Goal: Task Accomplishment & Management: Complete application form

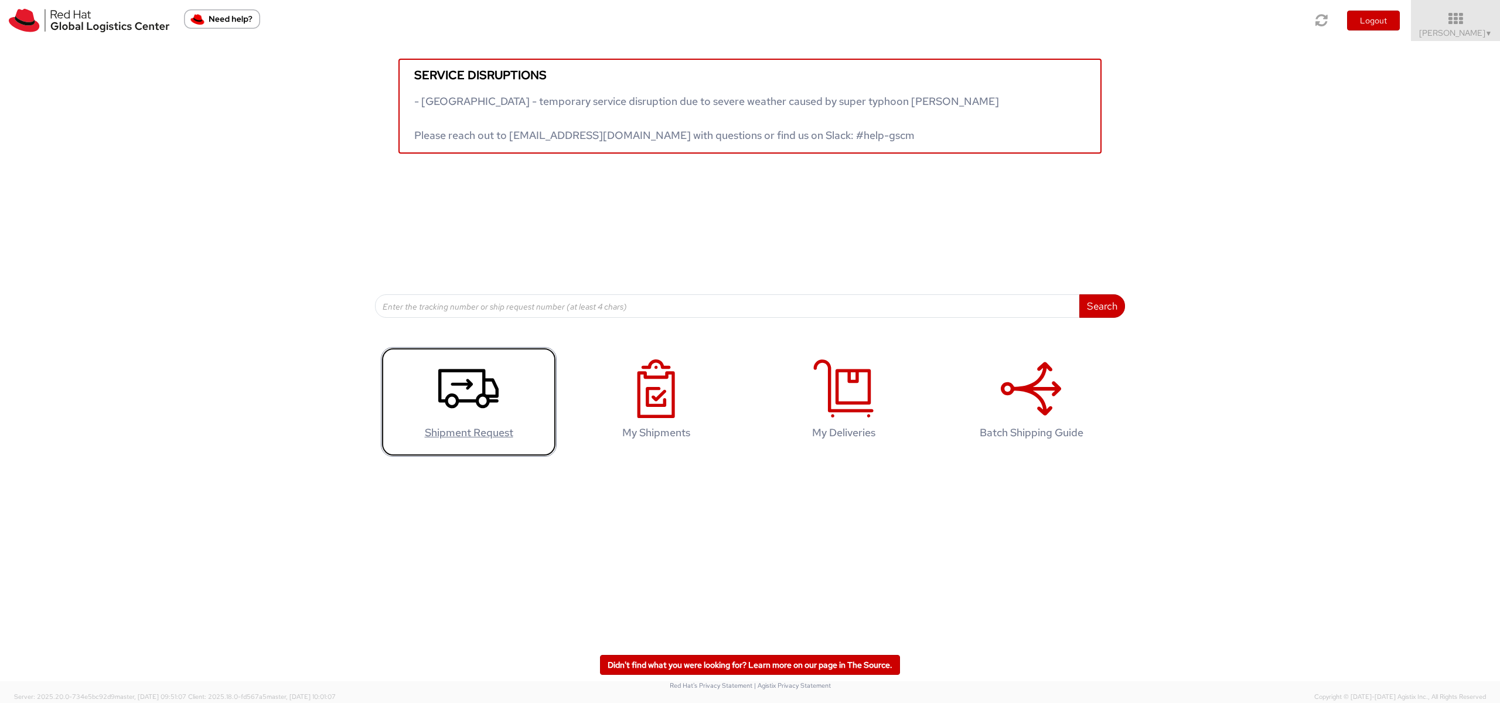
click at [479, 377] on icon at bounding box center [468, 388] width 60 height 59
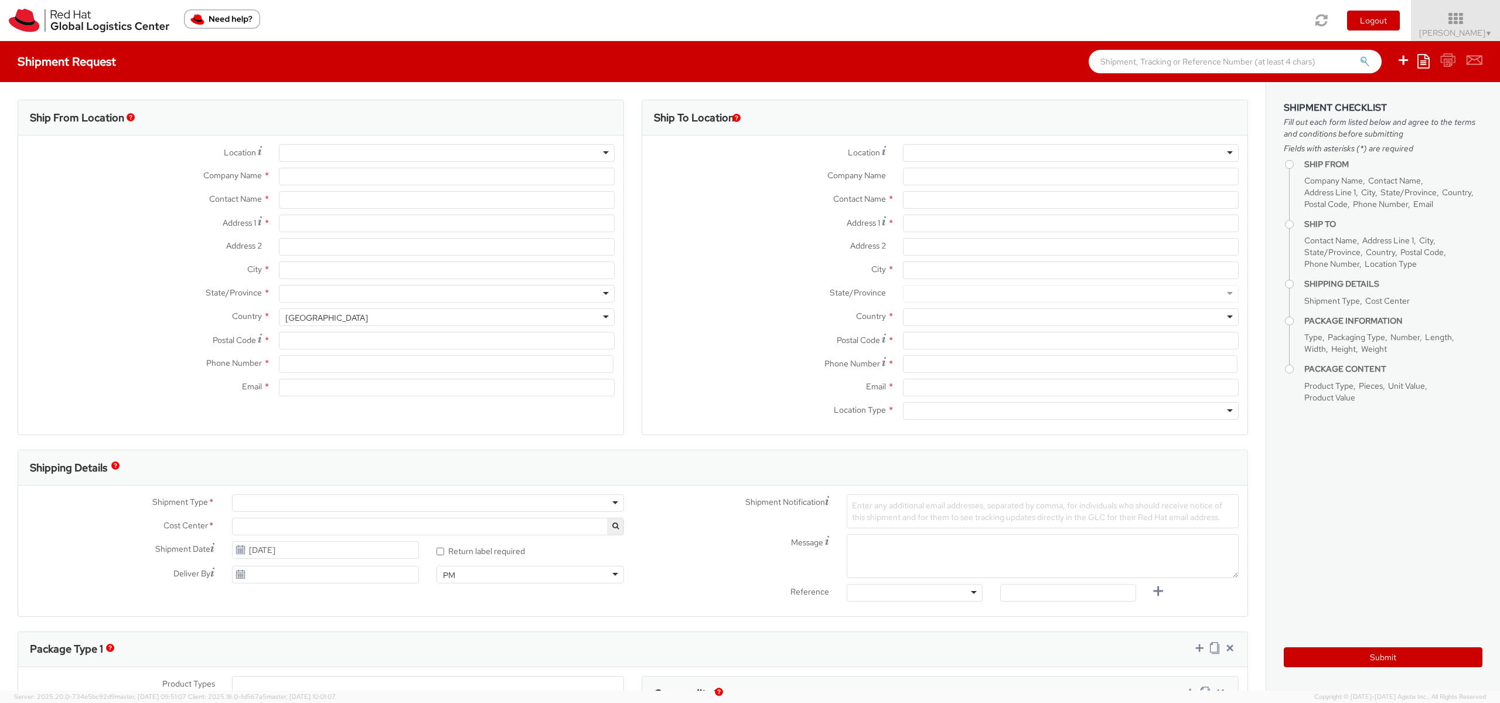
select select
select select "700"
click at [343, 154] on div at bounding box center [447, 153] width 336 height 18
click at [599, 151] on div at bounding box center [447, 153] width 336 height 18
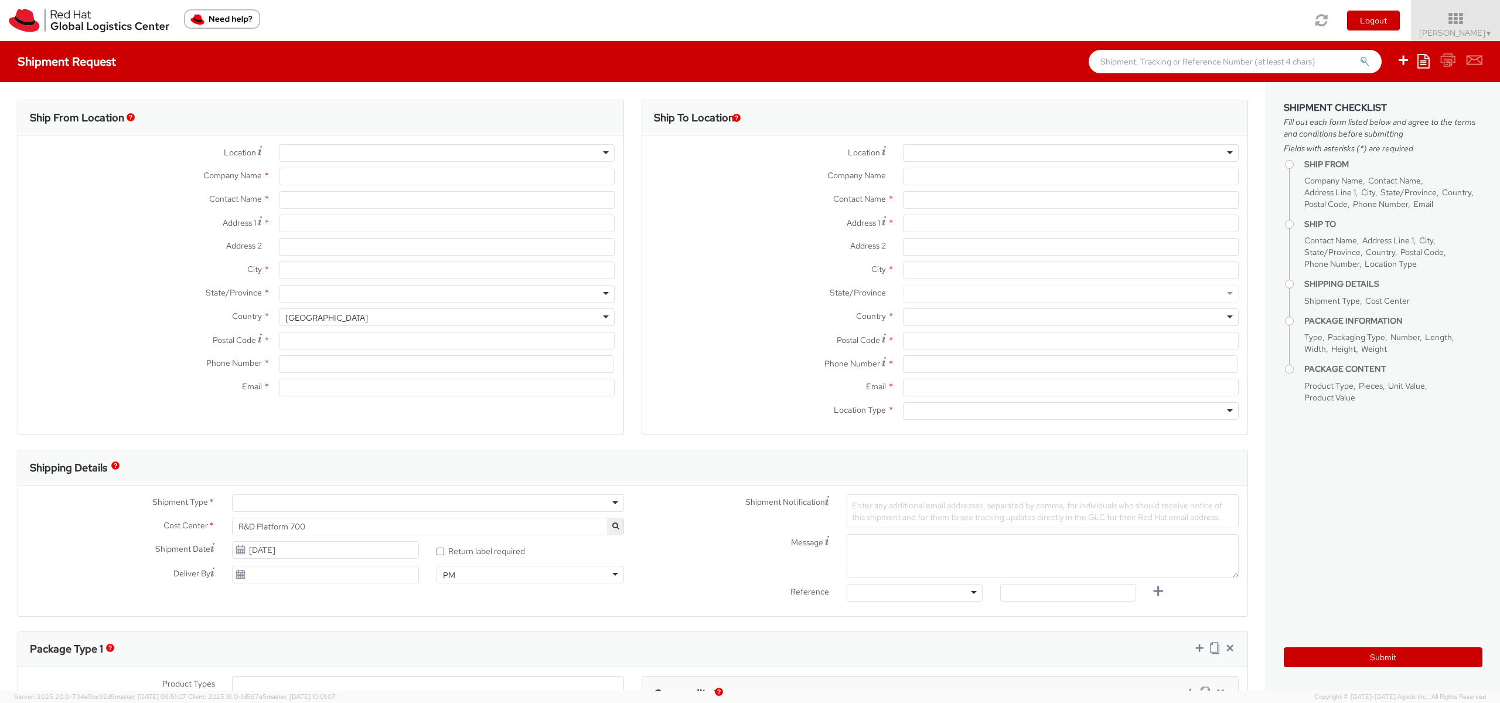
click at [605, 151] on div at bounding box center [447, 153] width 336 height 18
click at [604, 151] on div at bounding box center [447, 153] width 336 height 18
click at [594, 151] on div at bounding box center [447, 153] width 336 height 18
click at [592, 153] on div at bounding box center [447, 153] width 336 height 18
type input "Red Hat"
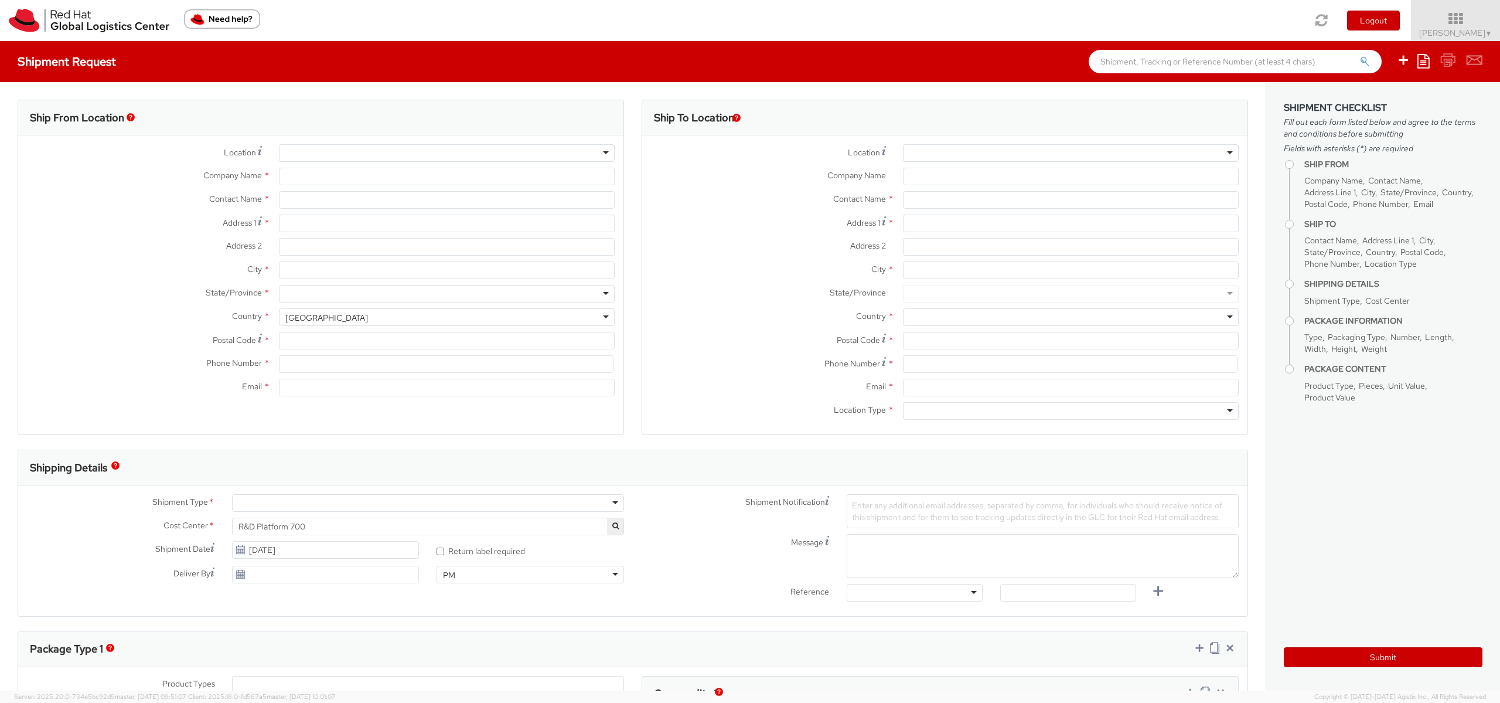
type input "[PERSON_NAME]"
type input "pabrodri@redhat.com"
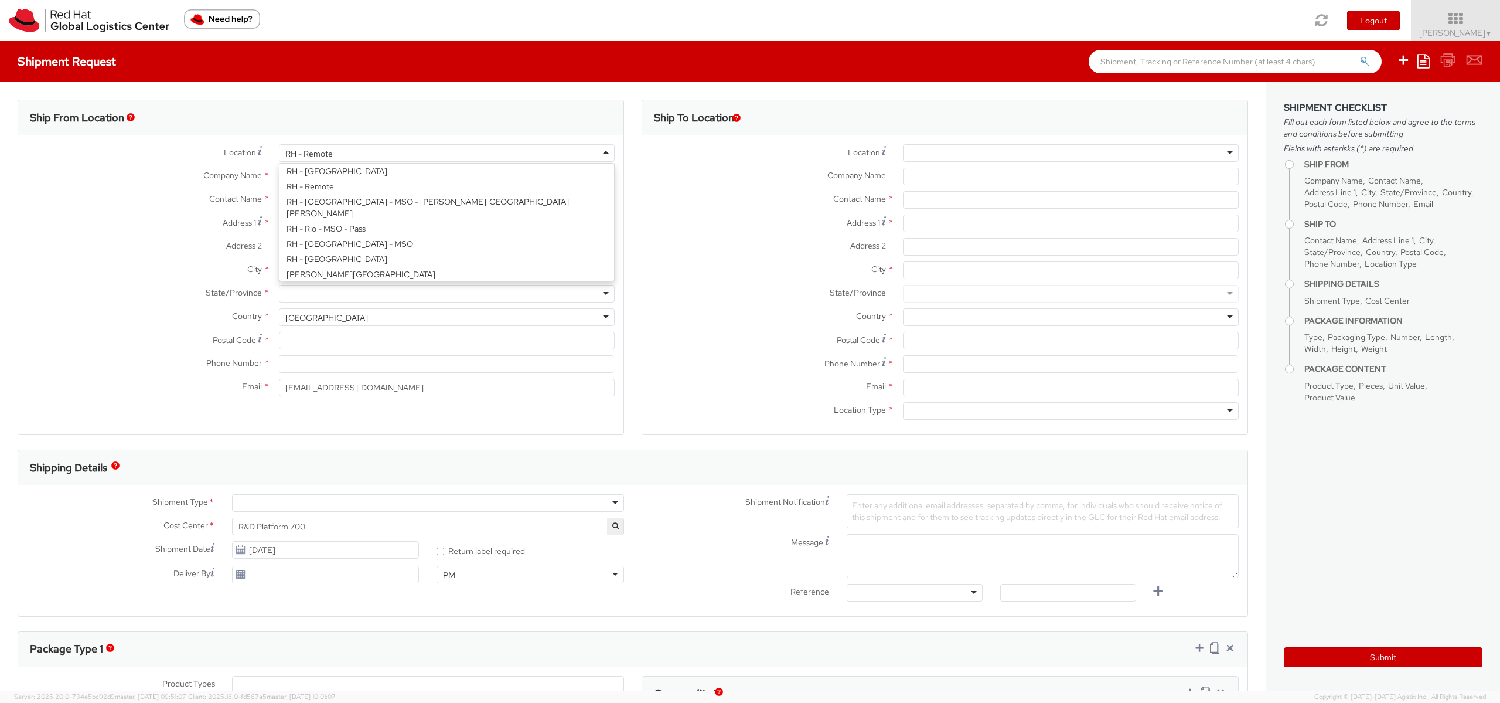
scroll to position [1592, 0]
click at [473, 189] on div "Location * RH - Remote RH - Remote RH - Amsterdam - MSO RH - Amsterdam Data Cen…" at bounding box center [320, 273] width 605 height 258
click at [427, 204] on input "[PERSON_NAME]" at bounding box center [447, 200] width 336 height 18
drag, startPoint x: 427, startPoint y: 204, endPoint x: 258, endPoint y: 190, distance: 169.3
click at [258, 190] on div "Location * RH - Remote RH - Remote RH - Amsterdam - MSO RH - Amsterdam Data Cen…" at bounding box center [320, 273] width 605 height 258
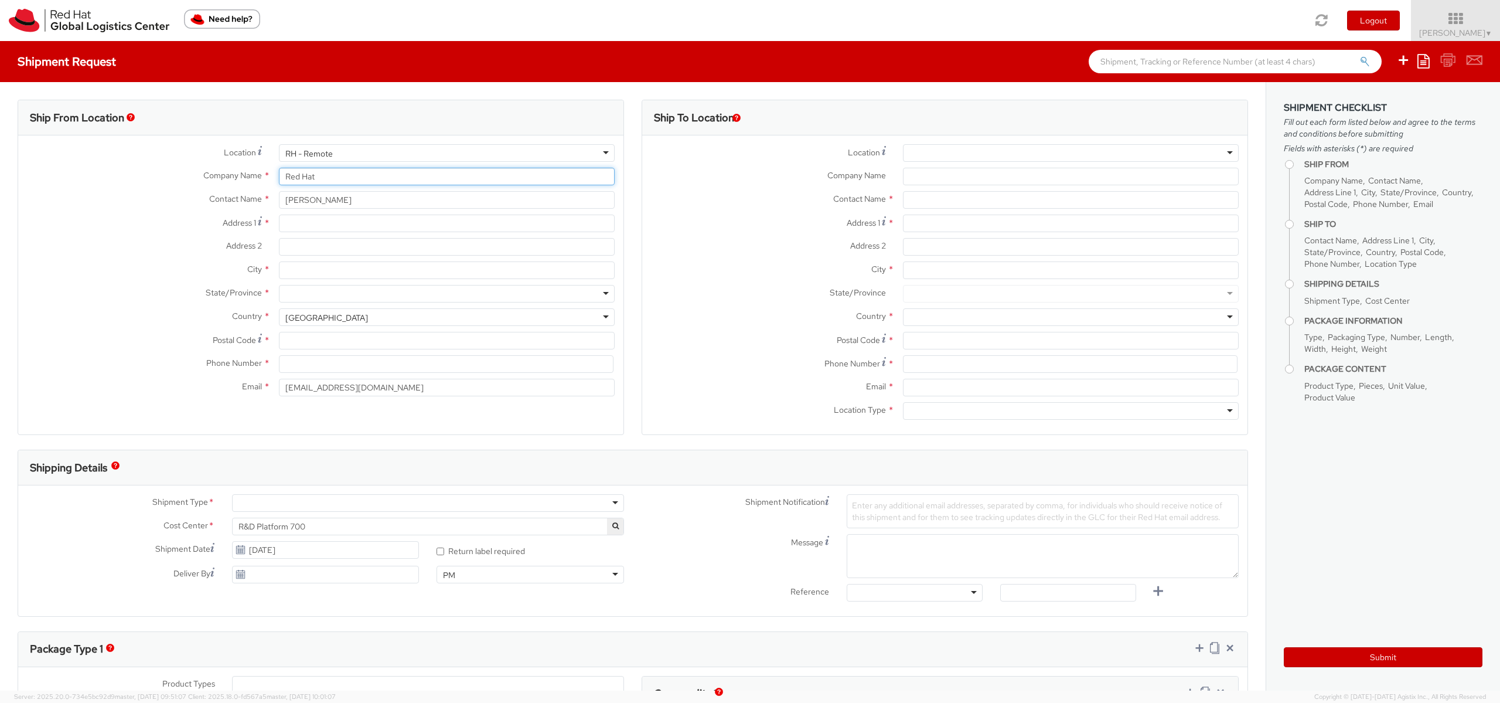
drag, startPoint x: 340, startPoint y: 175, endPoint x: 229, endPoint y: 169, distance: 112.1
click at [219, 163] on div "Location * RH - Remote RH - Remote RH - Amsterdam - MSO RH - Amsterdam Data Cen…" at bounding box center [320, 273] width 605 height 258
paste input "[PERSON_NAME]"
type input "[PERSON_NAME]"
click at [322, 217] on input "Address 1 *" at bounding box center [447, 223] width 336 height 18
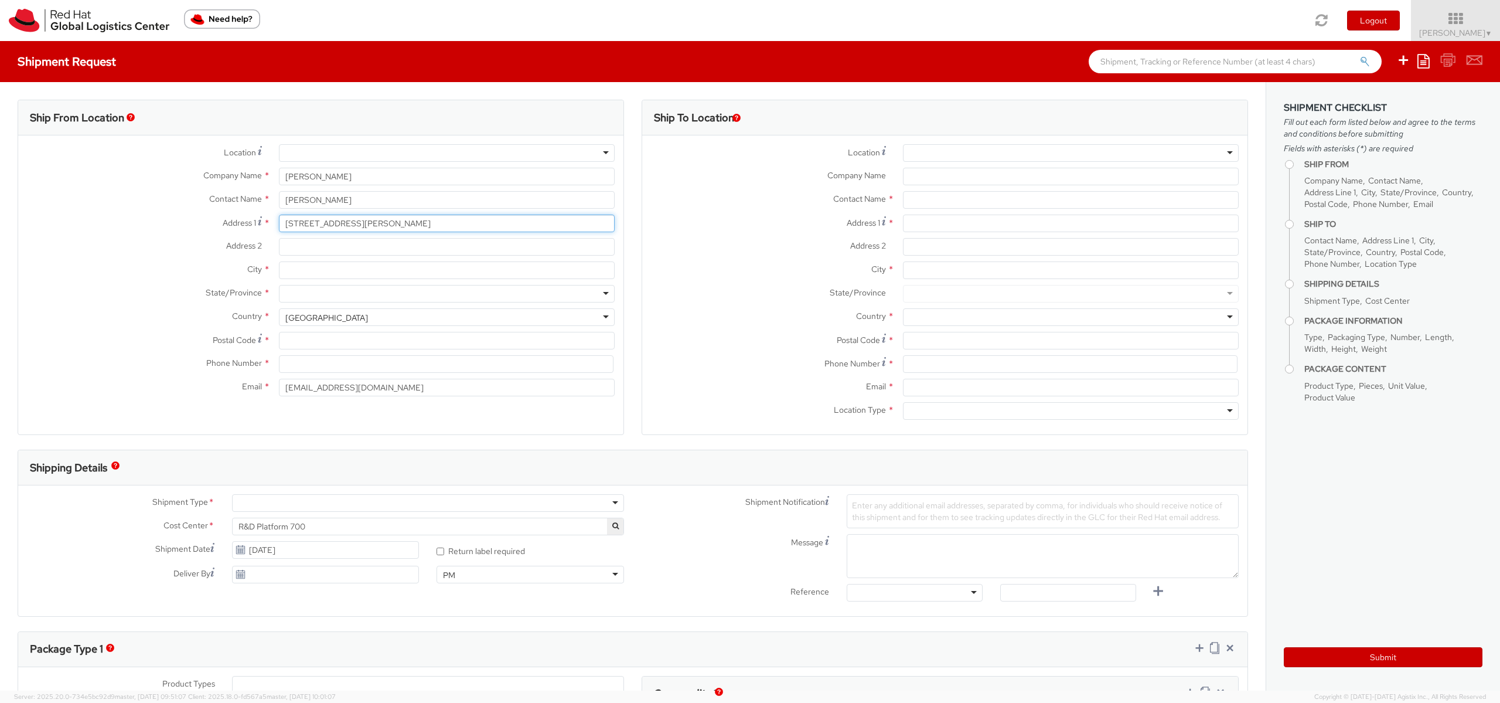
type input "Calle Ernesto Sabato, 51"
type input "Alcala de Henares"
click at [247, 249] on span "Address 2" at bounding box center [244, 245] width 36 height 11
click at [279, 249] on input "Address 2 *" at bounding box center [447, 247] width 336 height 18
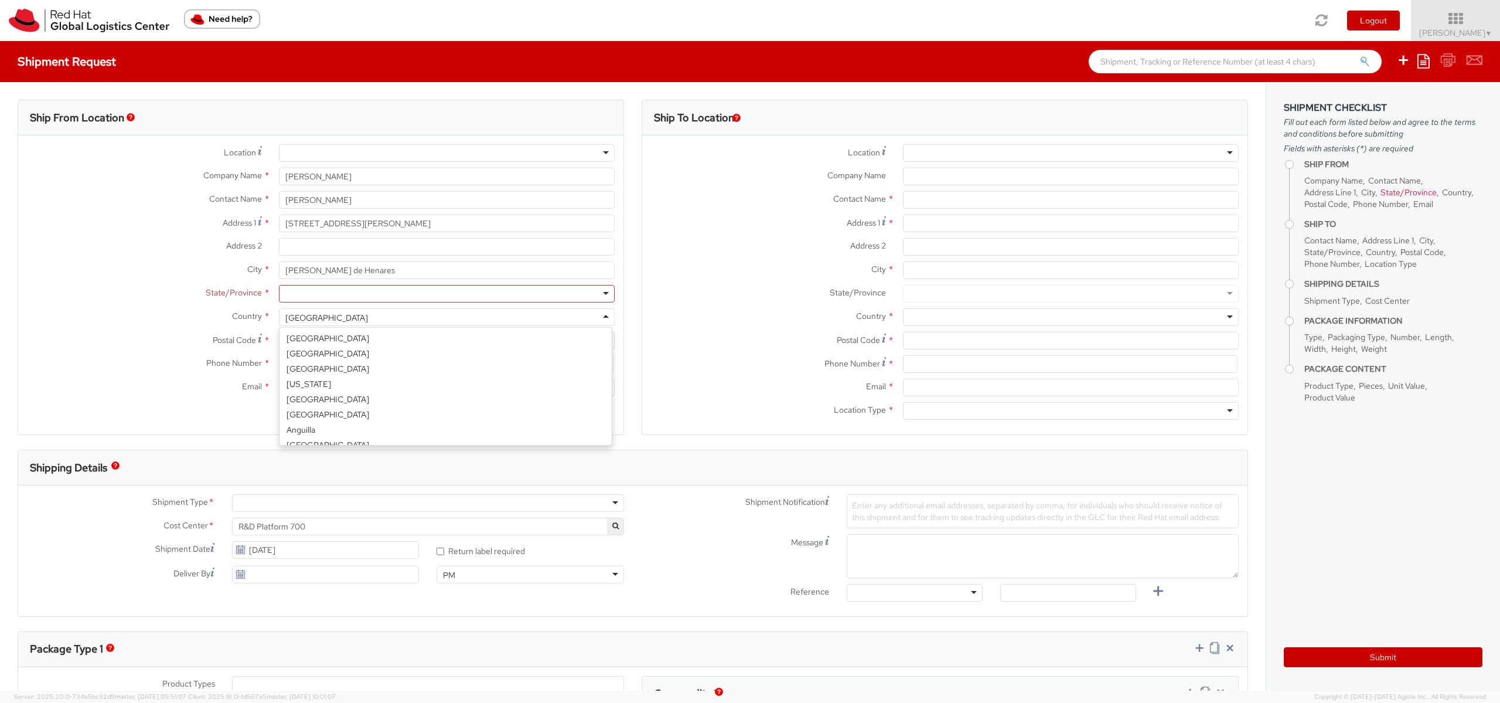
click at [335, 316] on div "United States" at bounding box center [447, 317] width 336 height 18
select select "CM"
select select "KGS"
click at [304, 289] on div at bounding box center [447, 294] width 336 height 18
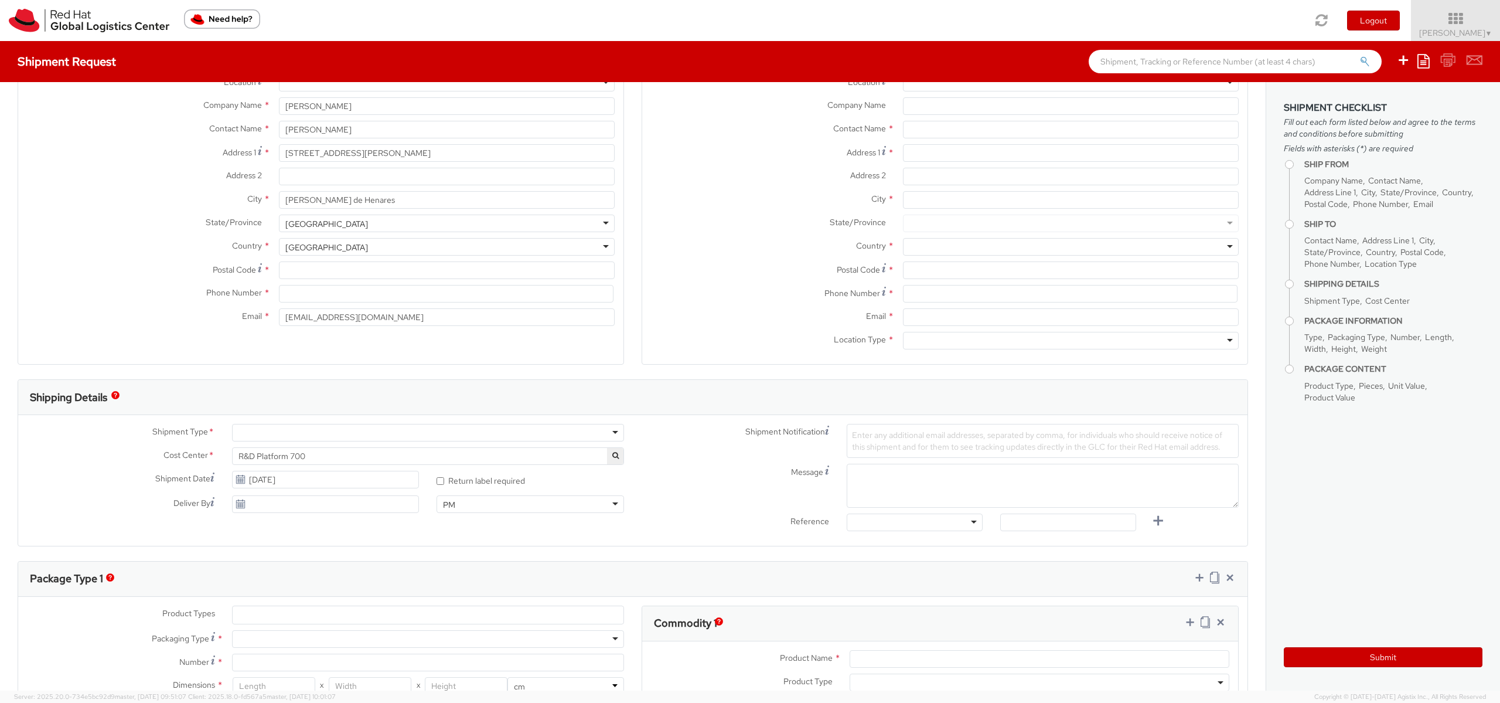
scroll to position [0, 0]
drag, startPoint x: 299, startPoint y: 284, endPoint x: 299, endPoint y: 291, distance: 7.1
click at [299, 284] on div "Location * RH - Amsterdam - MSO RH - Amsterdam Data Center RH - Ashburn Data Ce…" at bounding box center [320, 203] width 605 height 258
click at [299, 291] on input at bounding box center [446, 294] width 335 height 18
type input "+34 674084438"
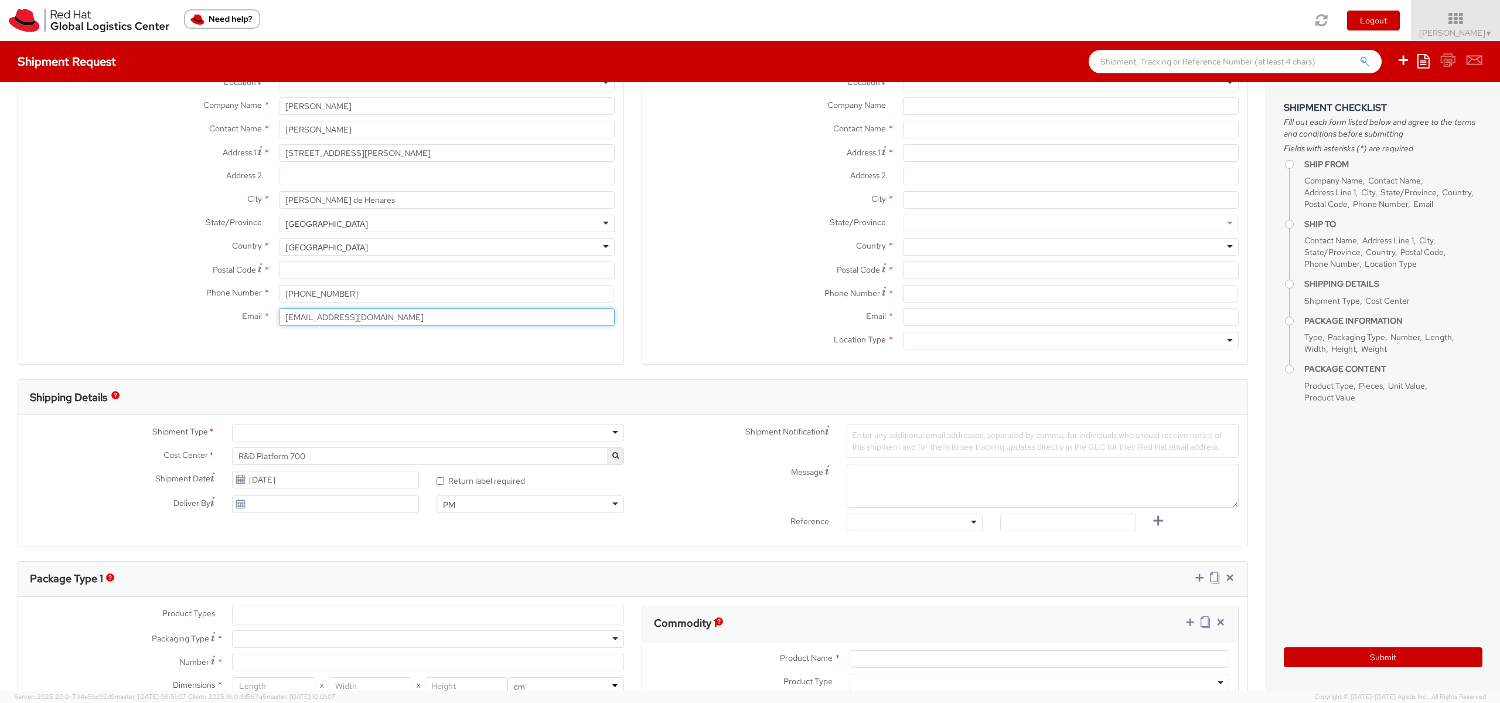
click at [384, 310] on input "pabrodri@redhat.com" at bounding box center [447, 317] width 336 height 18
click at [338, 268] on input "Postal Code *" at bounding box center [447, 270] width 336 height 18
type input "28806"
click at [132, 260] on div "Country * Spain Spain Afghanistan Albania Algeria American Samoa Andorra Angola…" at bounding box center [320, 249] width 605 height 23
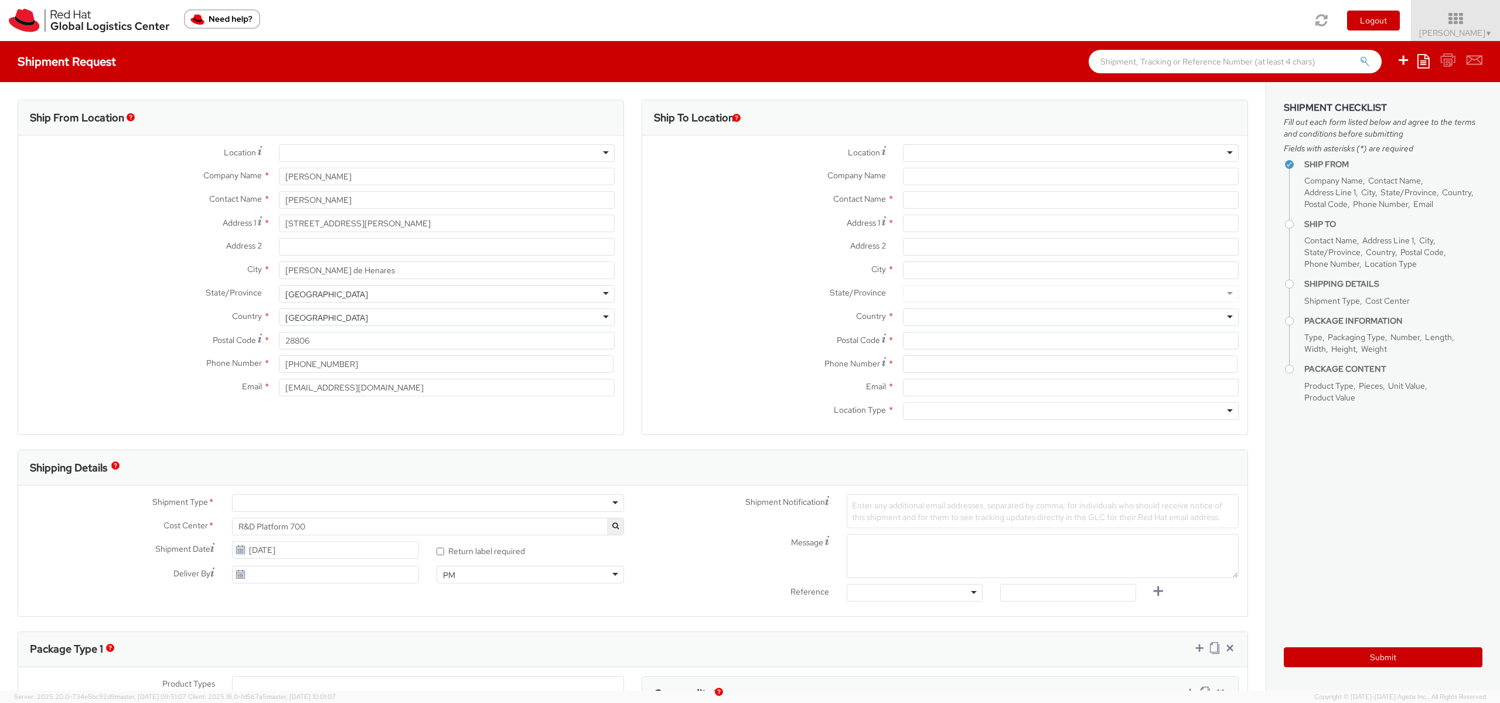
click at [1046, 152] on div at bounding box center [1071, 153] width 336 height 18
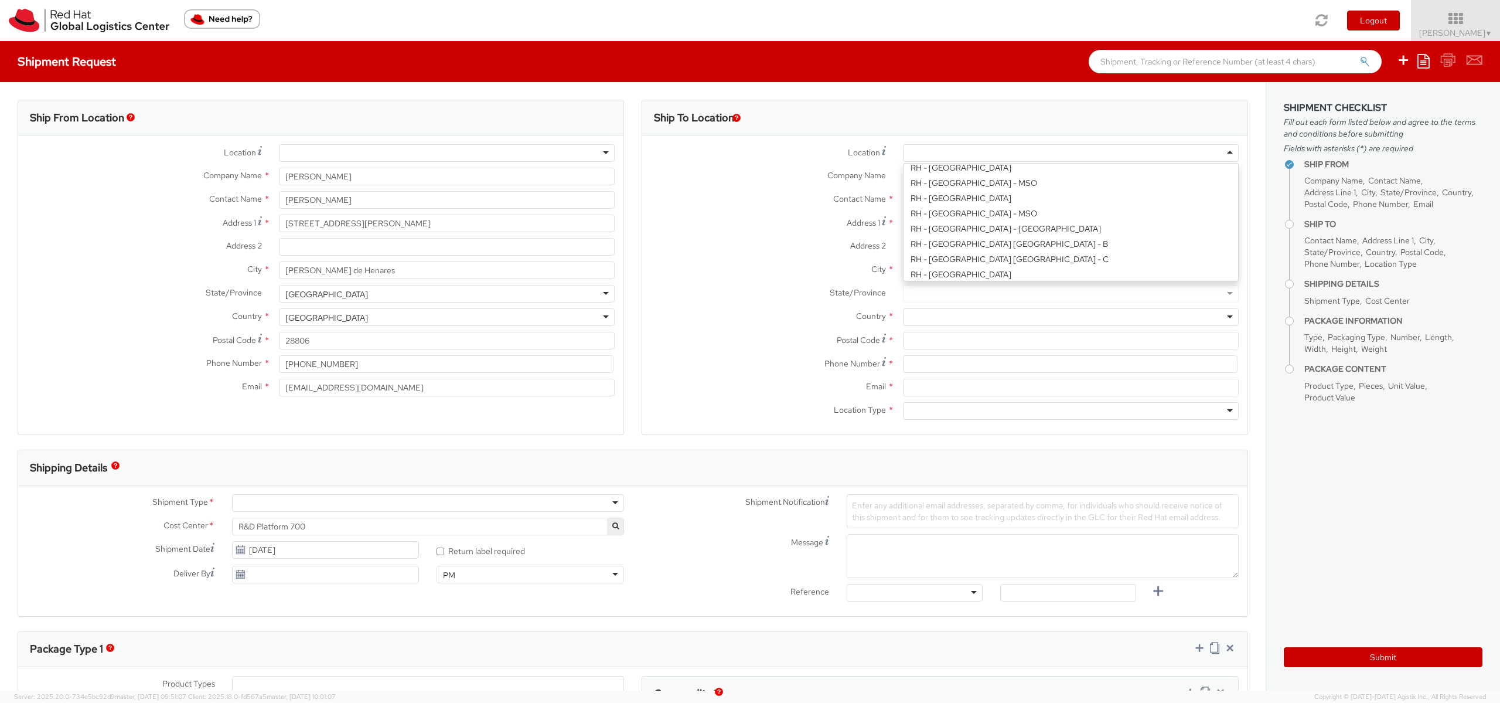
scroll to position [281, 0]
type input "Red Hat Czech s.r.o."
type input "Purkynova 647/111"
type input "BRNO"
type input "621 00"
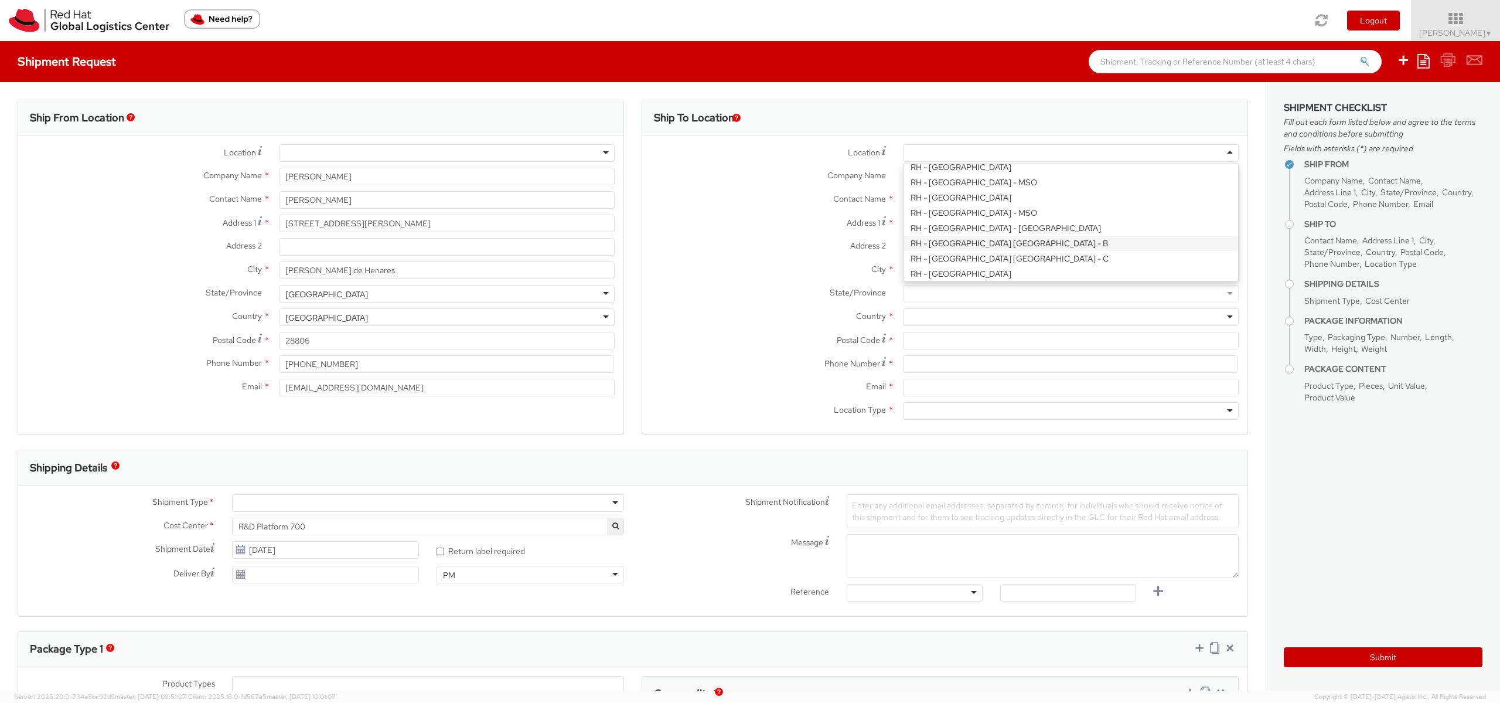
type input "420 532 294 555"
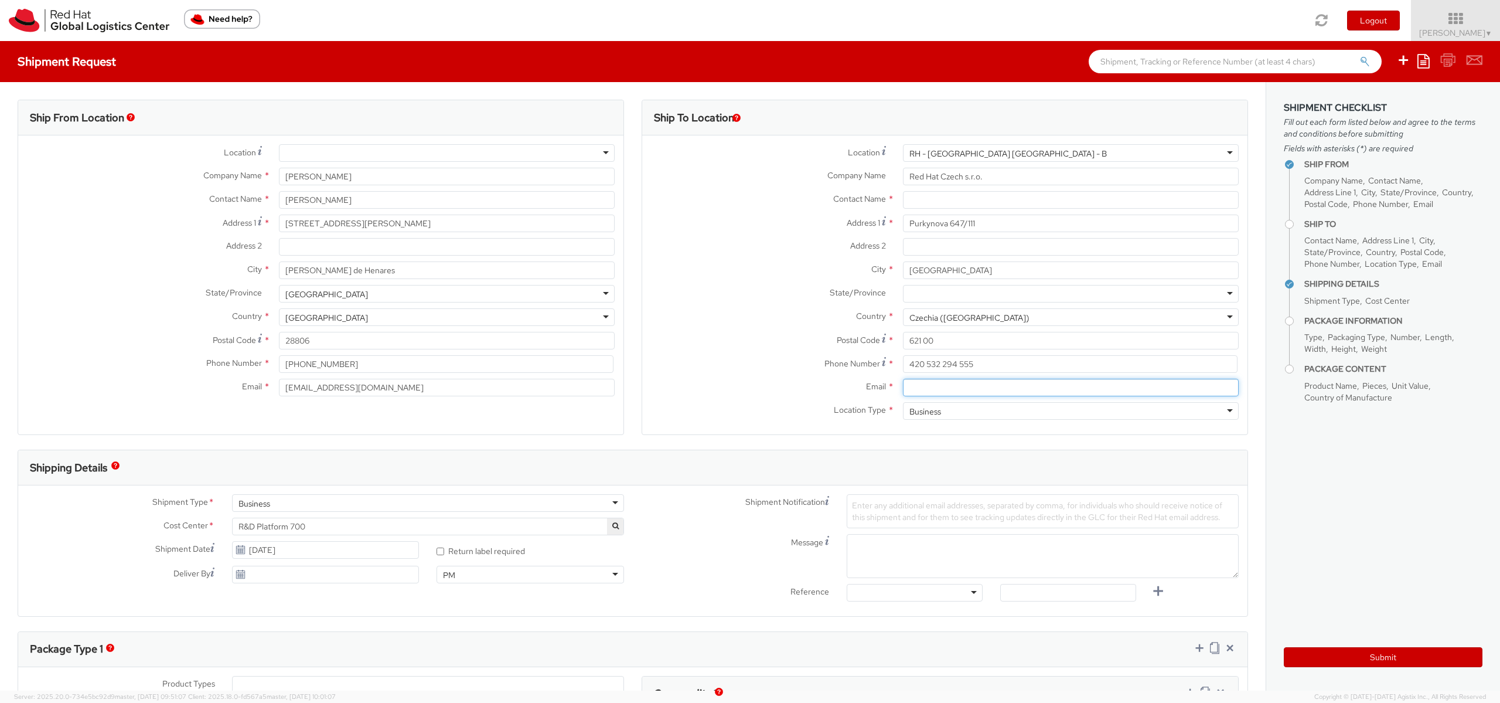
click at [978, 382] on input "Email *" at bounding box center [1071, 388] width 336 height 18
paste input "laptop-return@redhat.com"
type input "laptop-return@redhat.com"
drag, startPoint x: 1001, startPoint y: 363, endPoint x: 803, endPoint y: 349, distance: 198.6
click at [823, 346] on div "Location * RH - Brno - Tech Park Brno - B RH - Brno - Tech Park Brno - B RH - A…" at bounding box center [944, 284] width 605 height 281
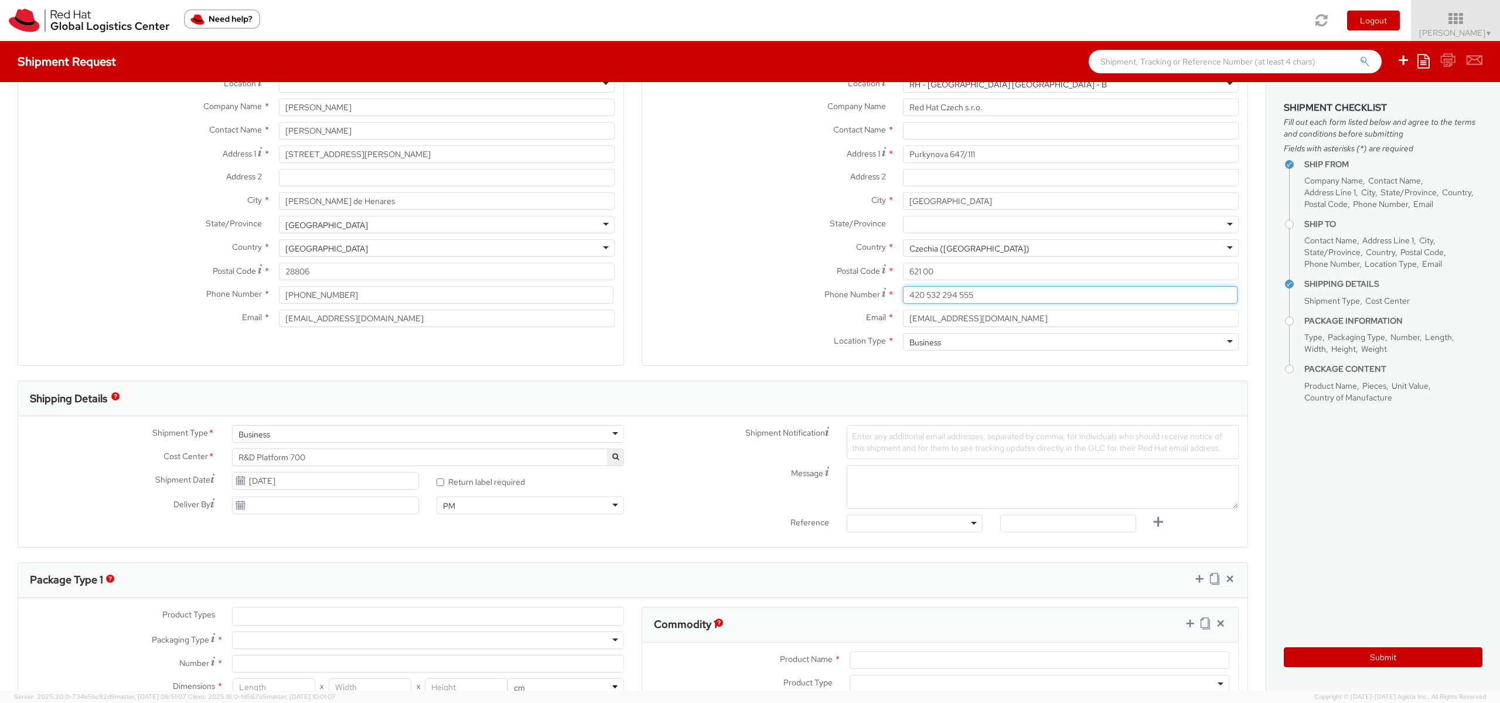
scroll to position [70, 0]
click at [312, 455] on span "R&D Platform 700" at bounding box center [427, 456] width 379 height 11
click at [306, 469] on input "search" at bounding box center [426, 475] width 383 height 18
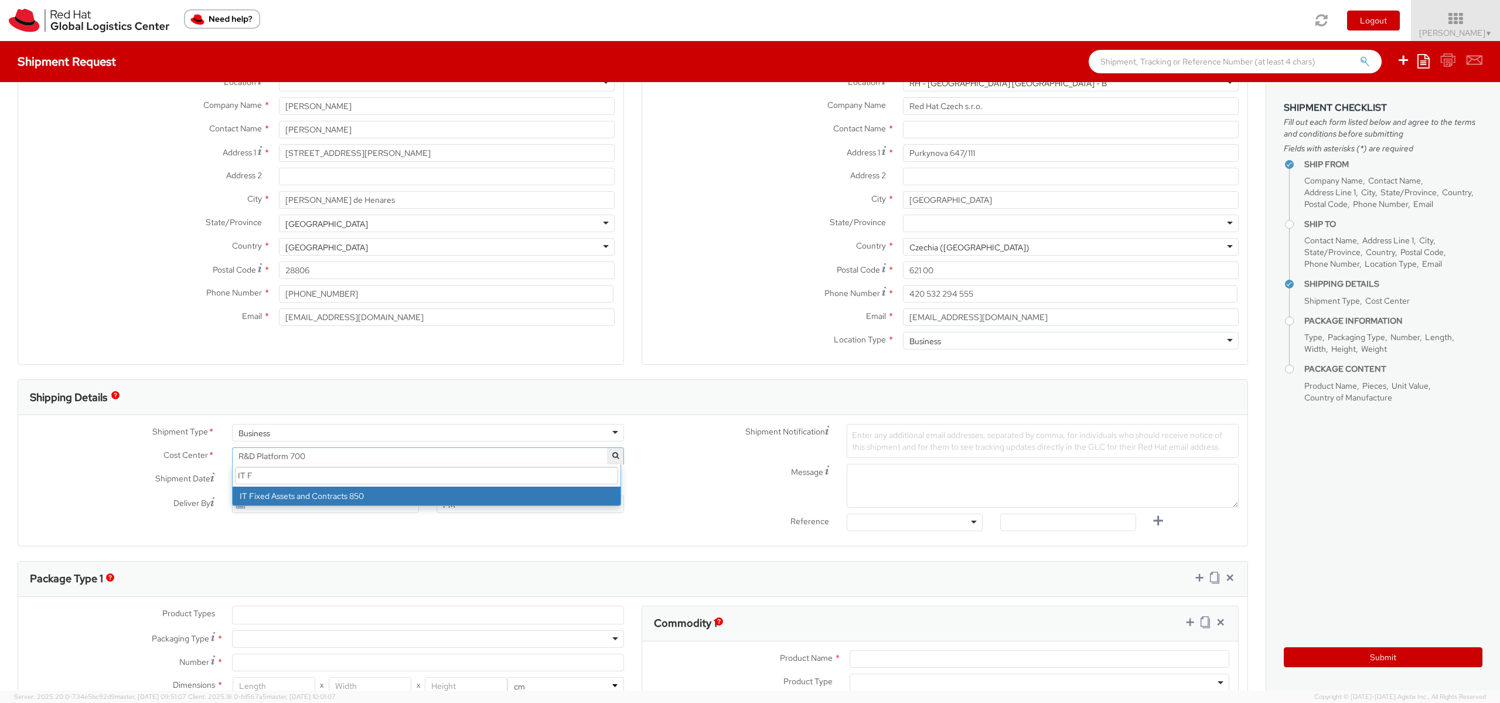
type input "IT F"
select select "850"
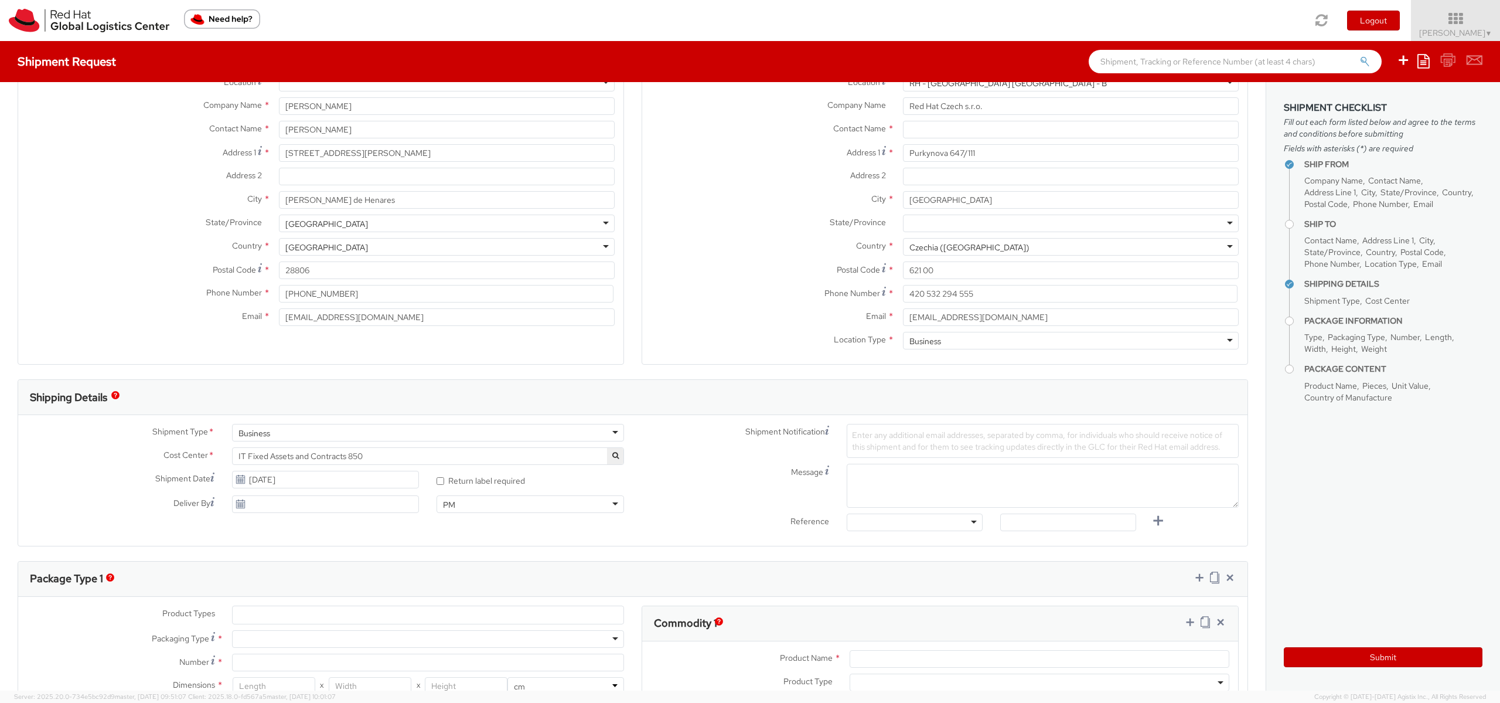
click at [236, 477] on icon at bounding box center [241, 479] width 10 height 9
click at [239, 477] on icon at bounding box center [241, 479] width 10 height 9
click at [255, 477] on input "10/09/2025" at bounding box center [326, 480] width 188 height 18
click at [271, 569] on td "13" at bounding box center [266, 572] width 23 height 18
click at [239, 480] on use at bounding box center [240, 479] width 8 height 8
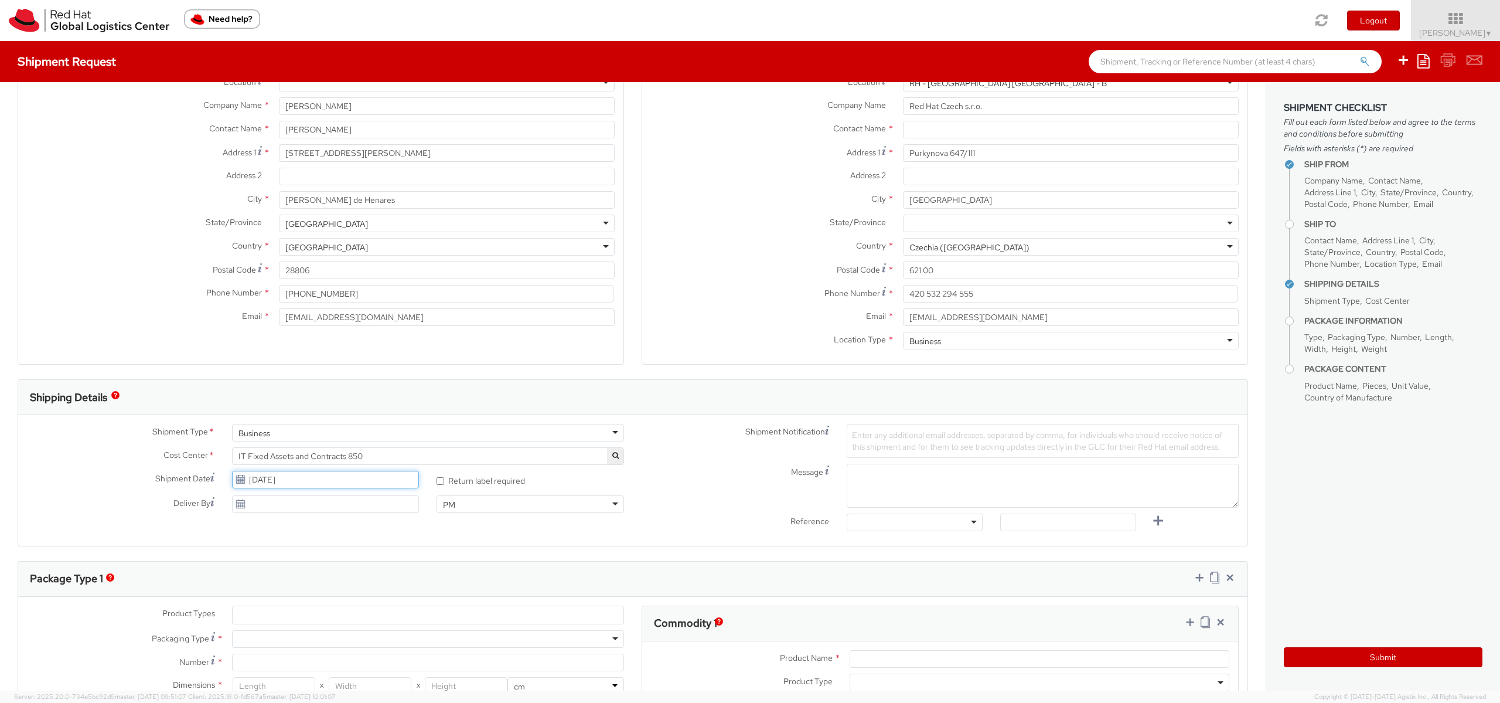
click at [253, 479] on input "10/13/2025" at bounding box center [326, 480] width 188 height 18
click at [288, 570] on td "14" at bounding box center [288, 572] width 21 height 18
type input "[DATE]"
click at [880, 437] on span "Enter any additional email addresses, separated by comma, for individuals who s…" at bounding box center [1037, 441] width 370 height 22
paste input "emea-eshub@redhat.com"
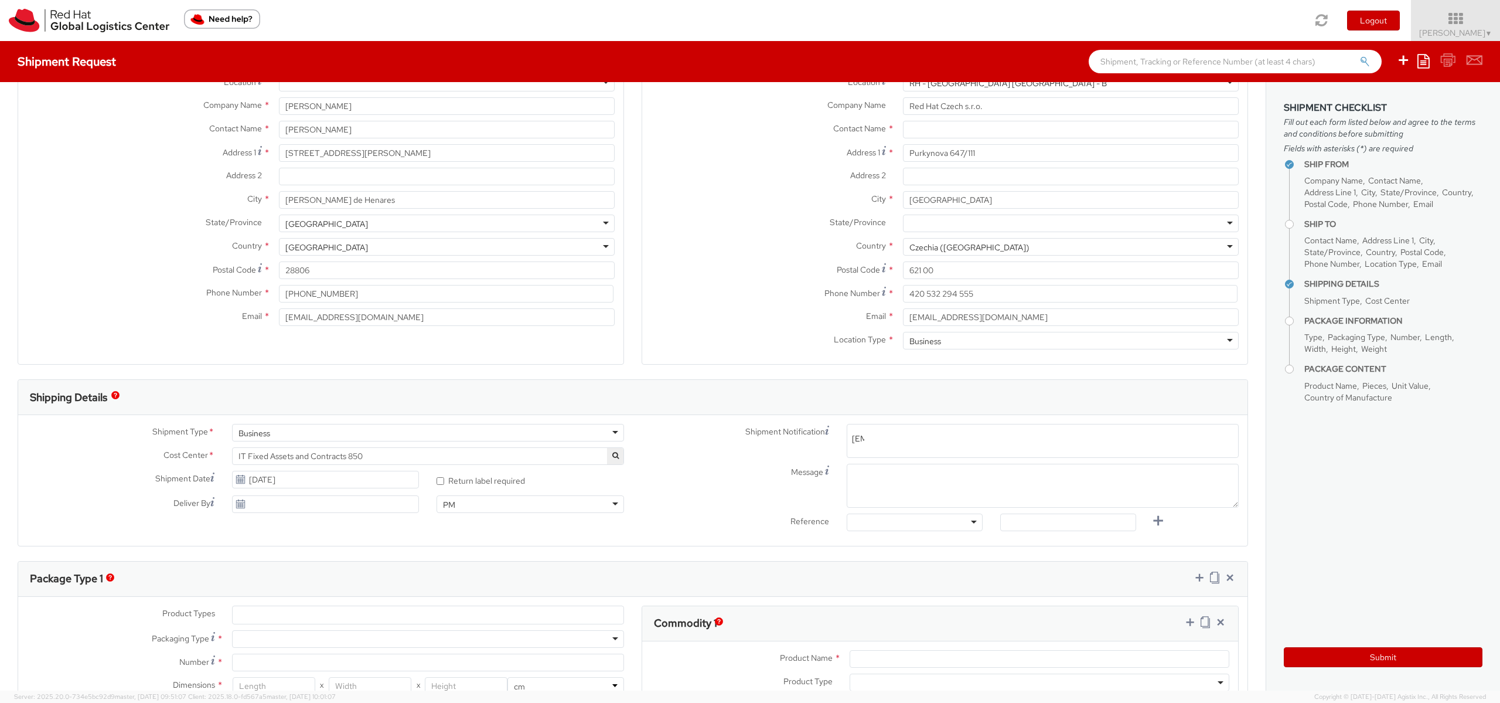
scroll to position [0, 85]
type input "emea-eshub@redhat.com"
drag, startPoint x: 892, startPoint y: 440, endPoint x: 718, endPoint y: 397, distance: 179.2
click at [669, 380] on div "Shipping Details Shipment Type * Business Business Business Cost Center * R&D P…" at bounding box center [633, 462] width 1231 height 167
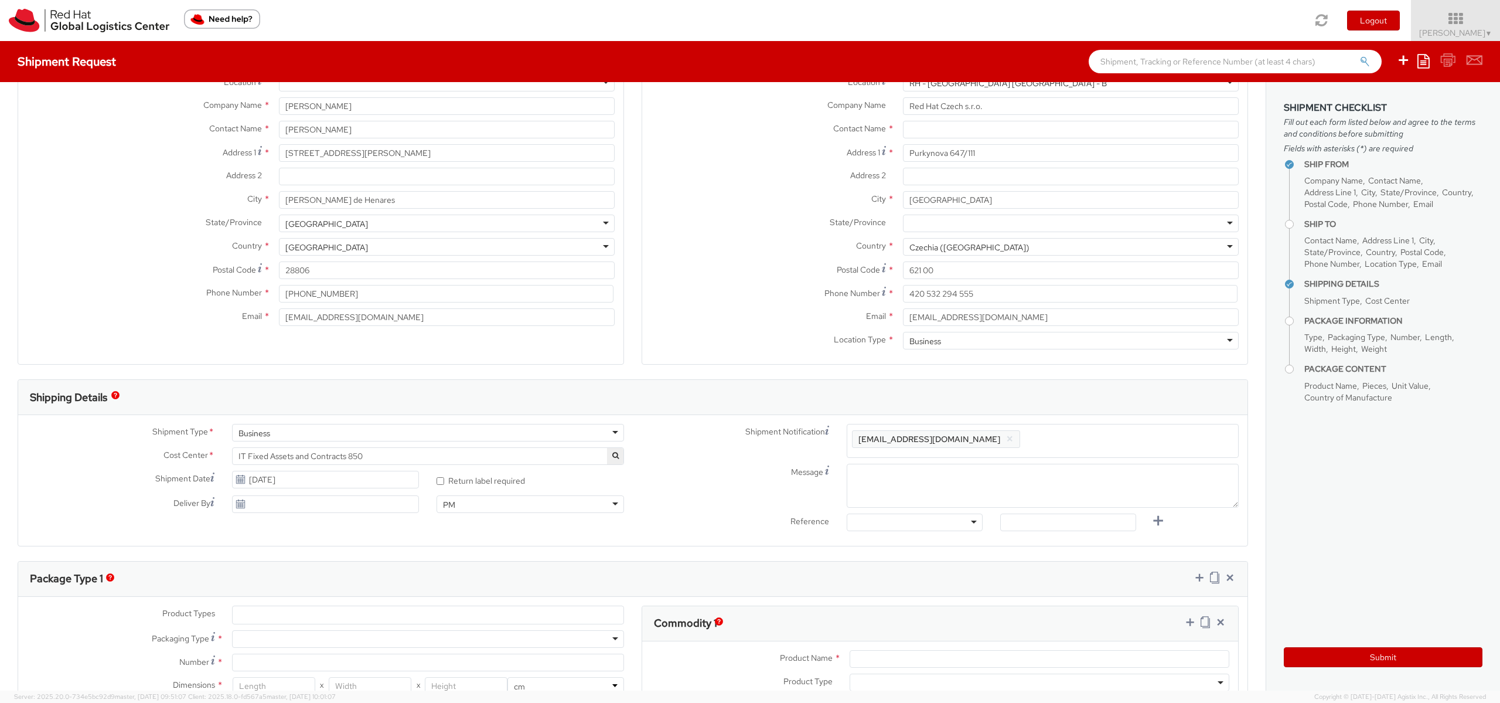
click at [857, 432] on li "emea-eshub@redhat.com ×" at bounding box center [936, 439] width 169 height 18
click at [1006, 437] on button "×" at bounding box center [1010, 439] width 8 height 14
paste input "emea-eshub@redhat.com"
type input "emea-eshub@redhat.com"
click at [905, 495] on textarea "Message" at bounding box center [1043, 486] width 392 height 44
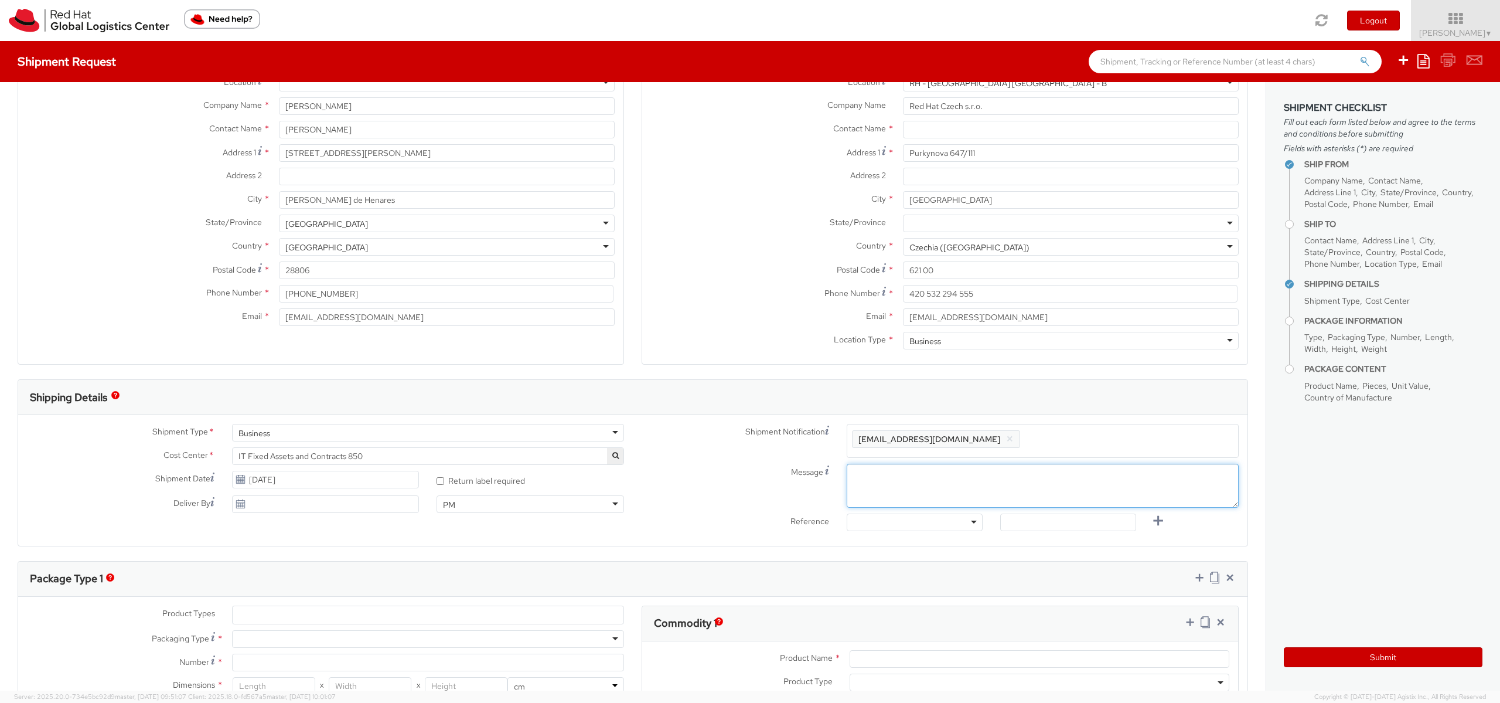
click at [903, 485] on textarea "Message" at bounding box center [1043, 486] width 392 height 44
type textarea "p"
type textarea "Pickup Time: Morning"
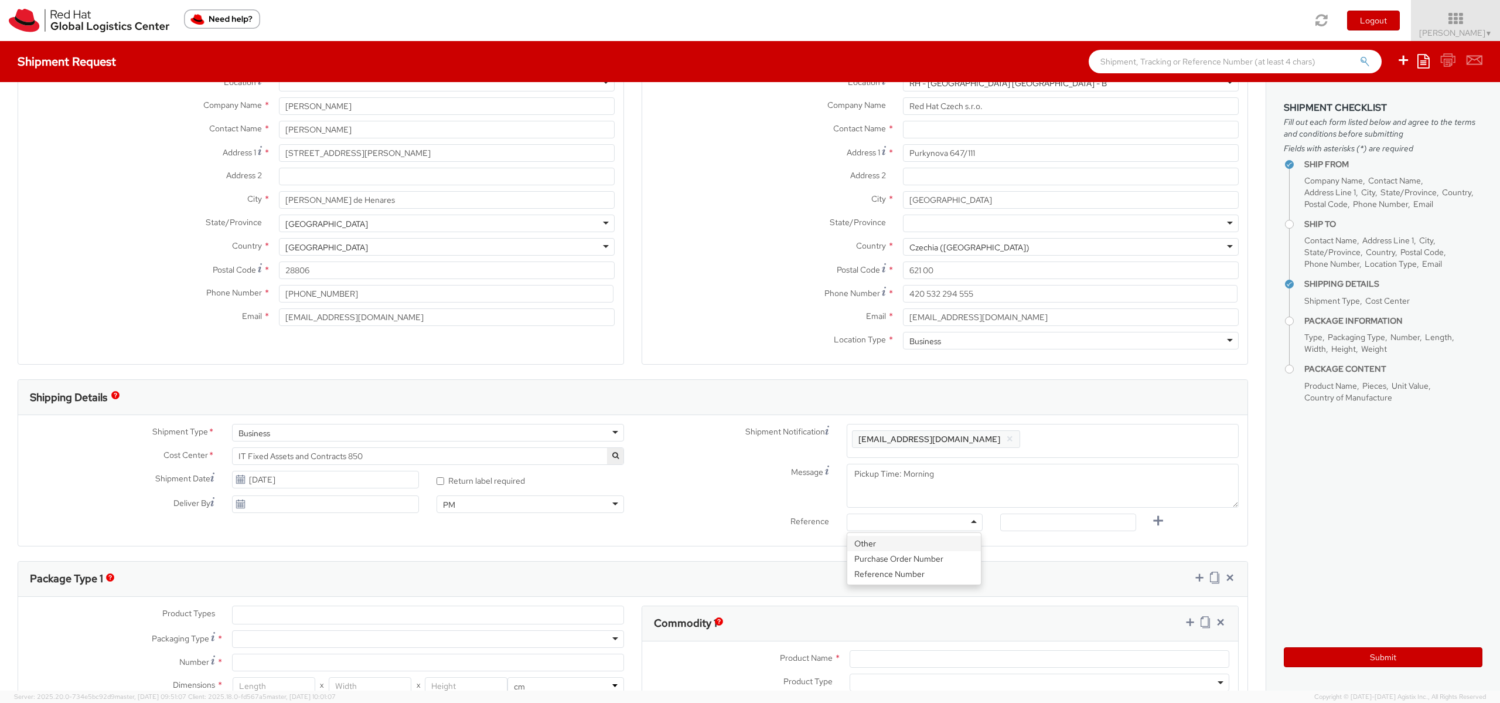
click at [857, 523] on div at bounding box center [915, 522] width 136 height 18
click at [1015, 525] on input "text" at bounding box center [1068, 522] width 136 height 18
paste input "RPCI0080287"
type input "RPCI0080287"
click at [819, 381] on div "Shipping Details" at bounding box center [632, 397] width 1229 height 35
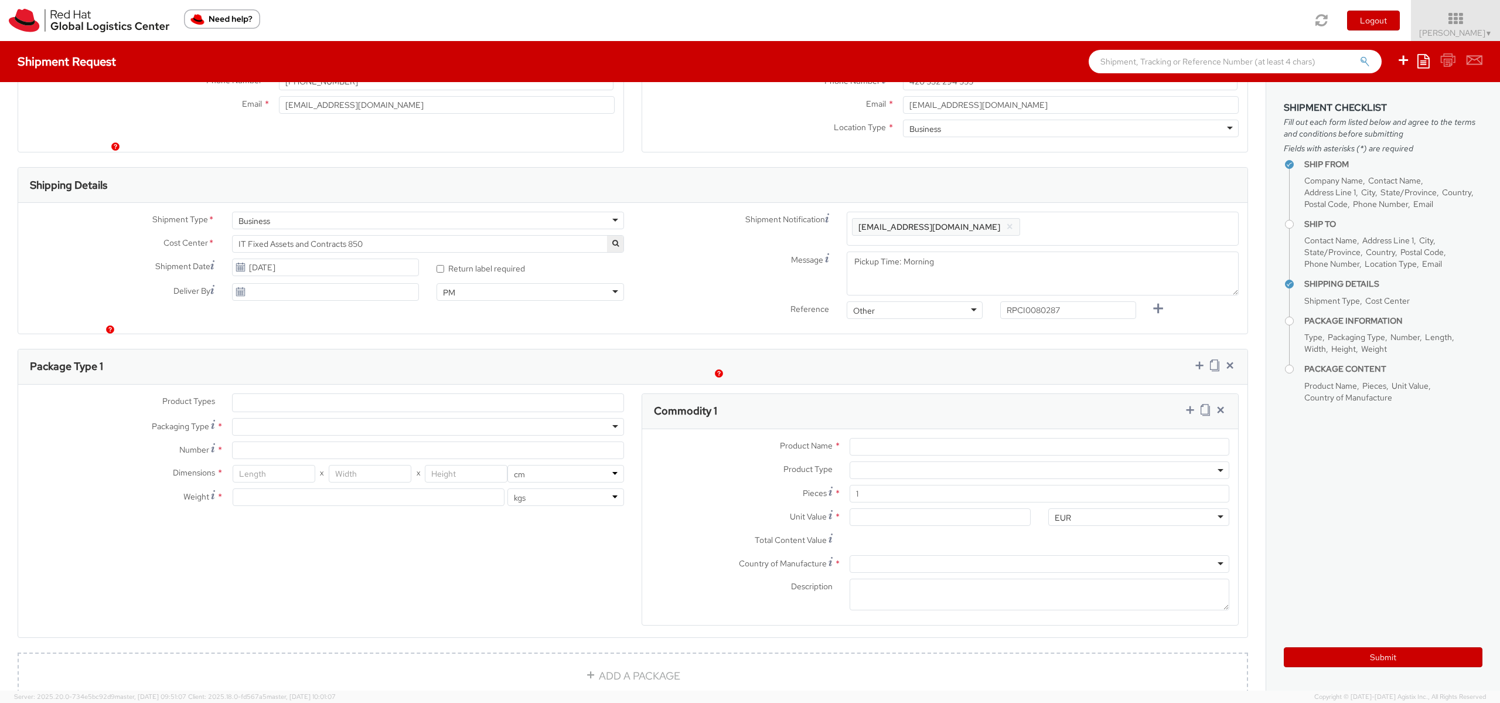
scroll to position [352, 0]
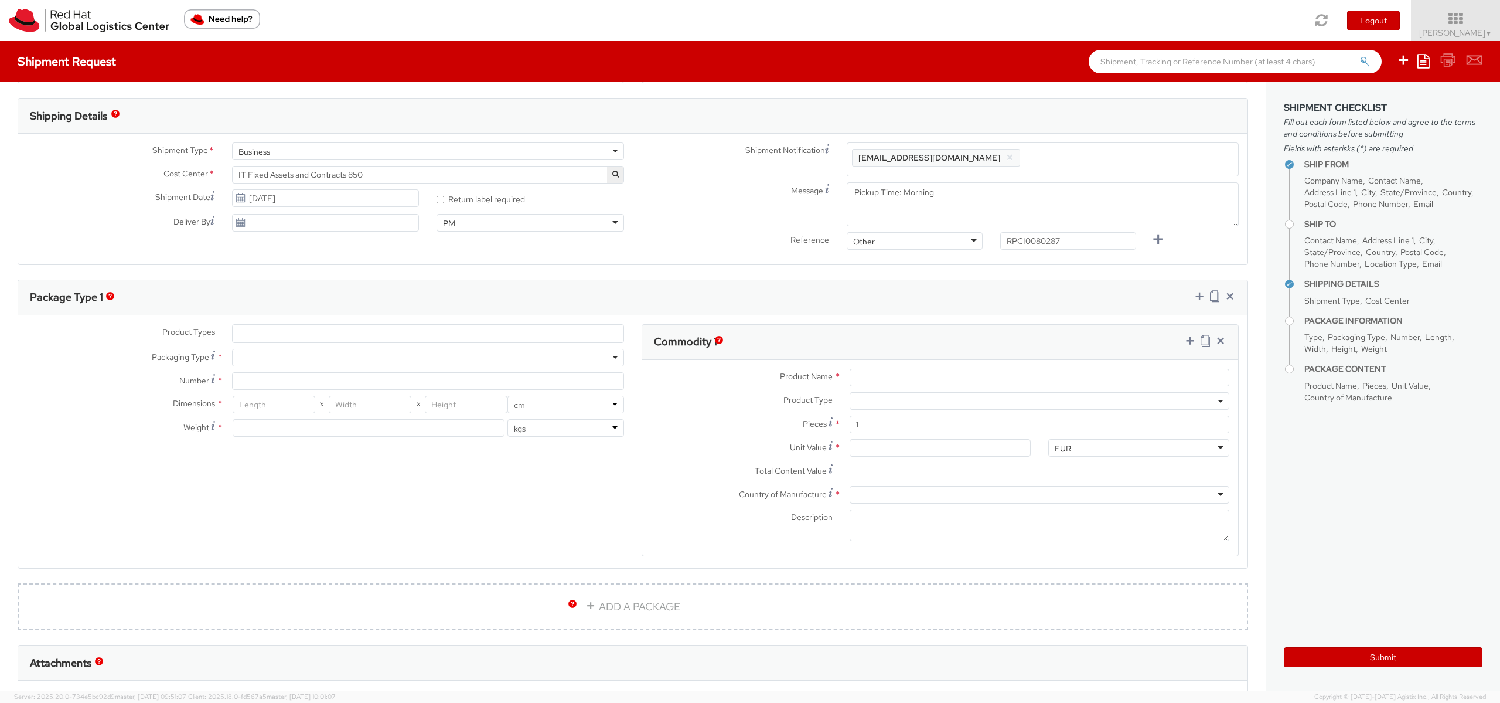
click at [355, 336] on ul at bounding box center [428, 334] width 391 height 18
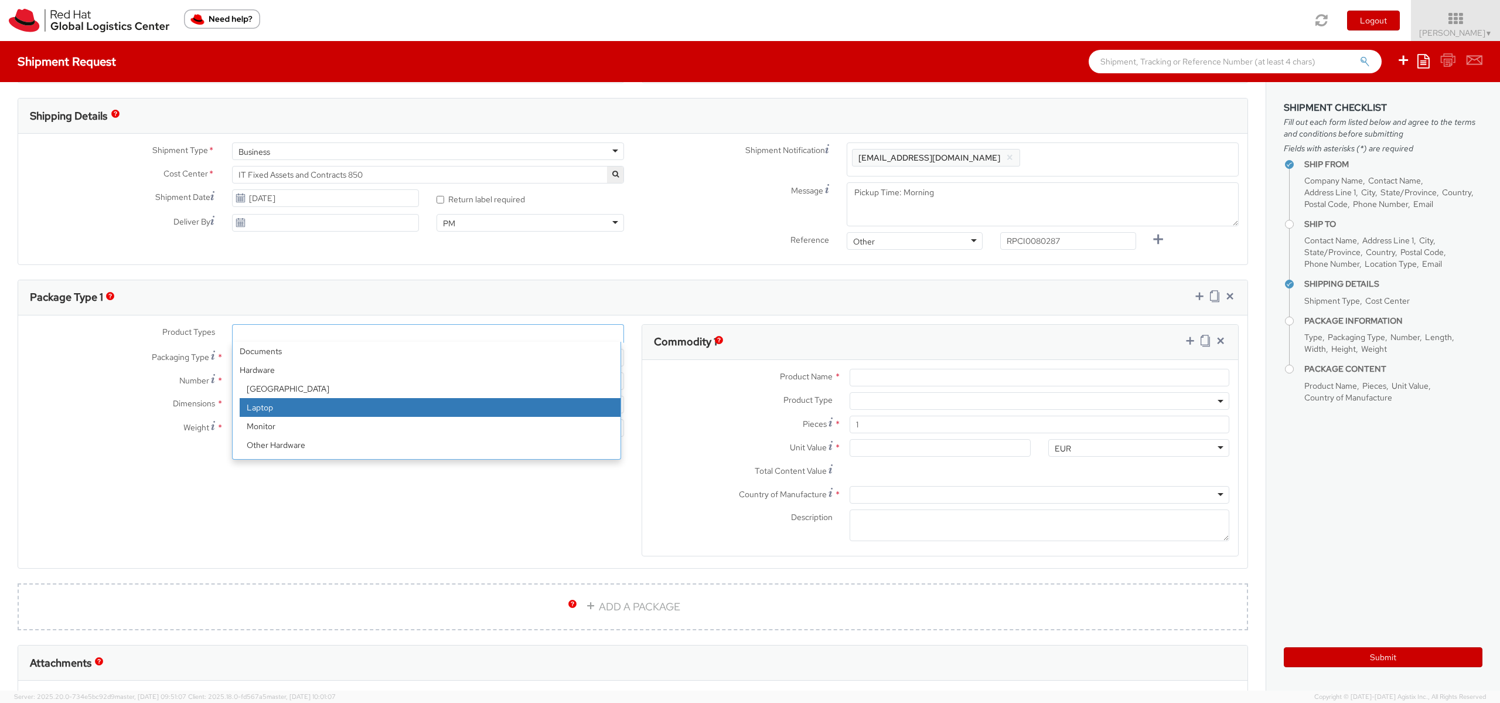
select select "LAPTOP"
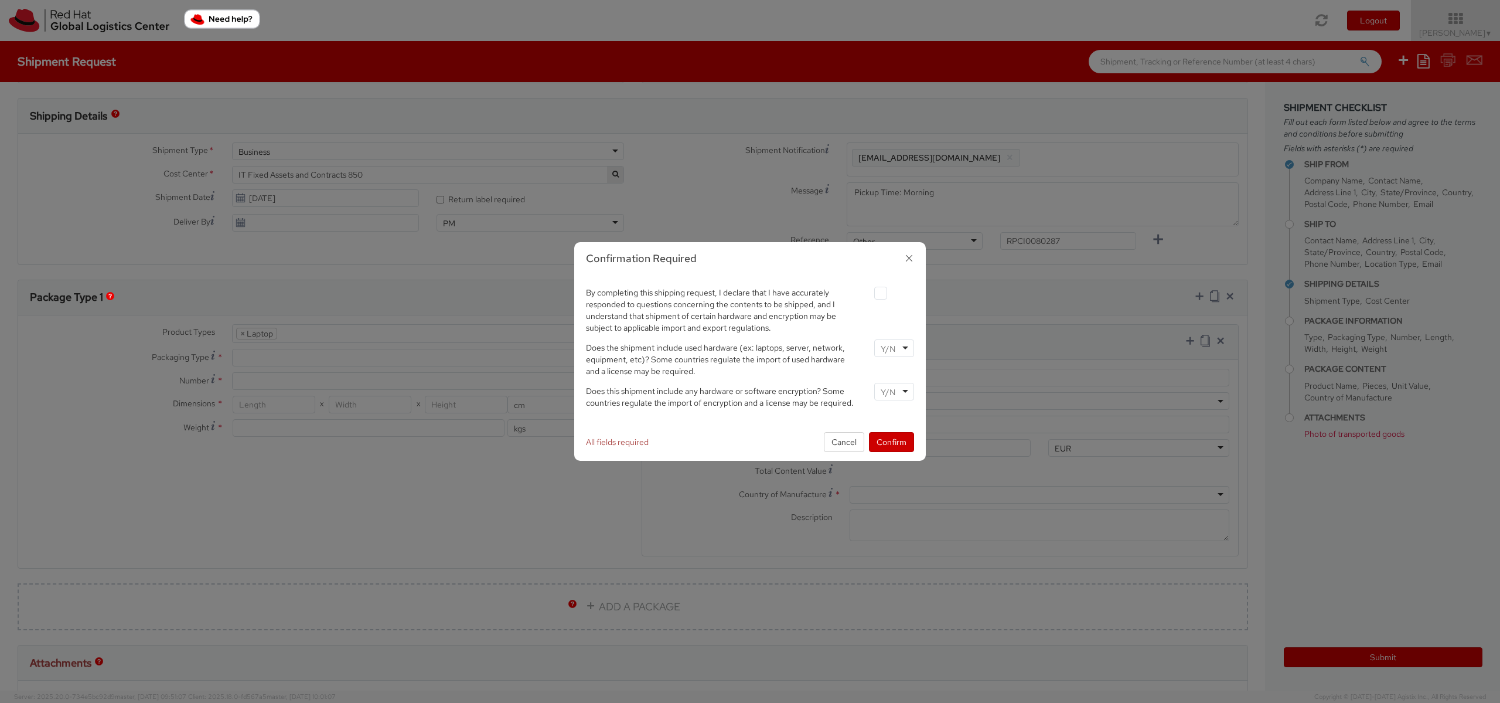
click at [880, 295] on label at bounding box center [880, 293] width 13 height 13
click at [871, 295] on input "checkbox" at bounding box center [867, 293] width 8 height 8
checkbox input "true"
click at [899, 345] on div at bounding box center [894, 348] width 40 height 18
click at [895, 386] on input "select-one" at bounding box center [889, 392] width 17 height 12
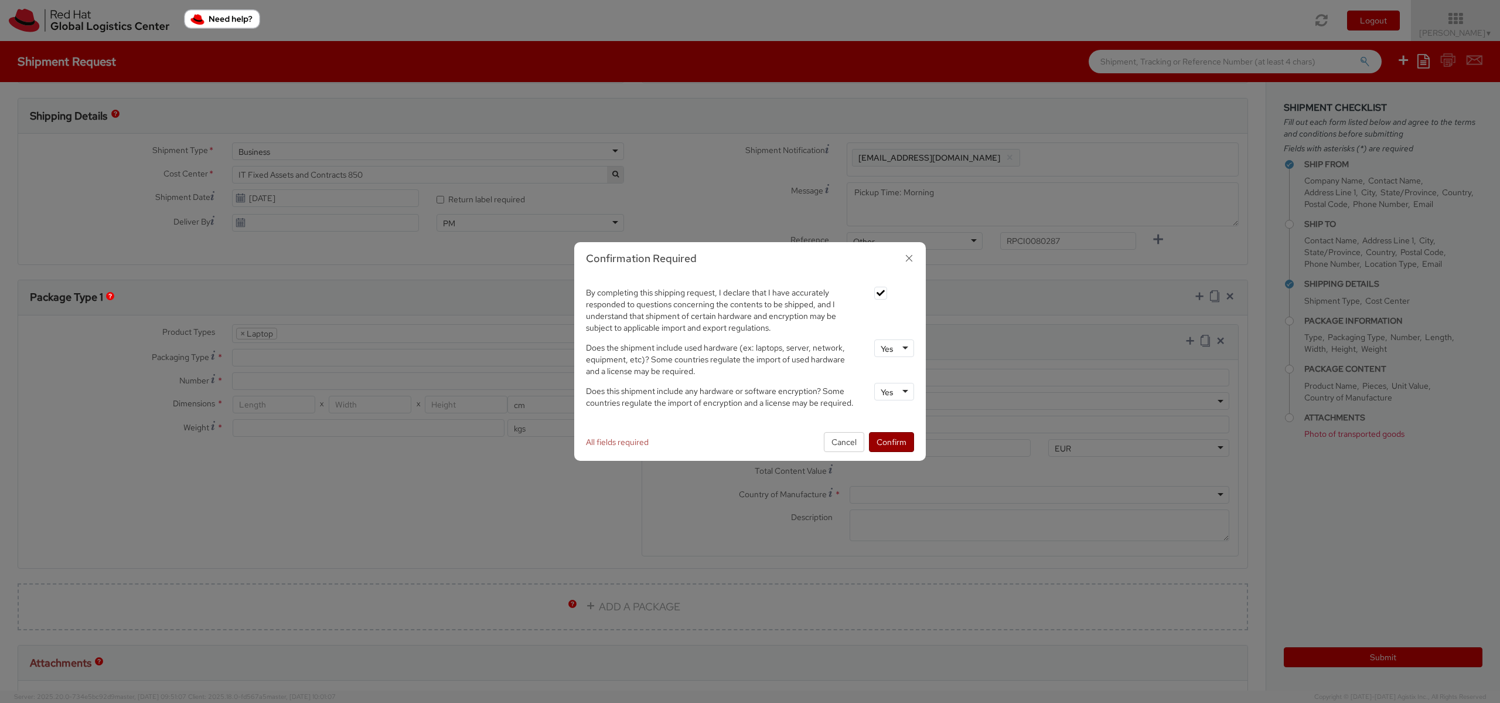
click at [894, 439] on button "Confirm" at bounding box center [891, 442] width 45 height 20
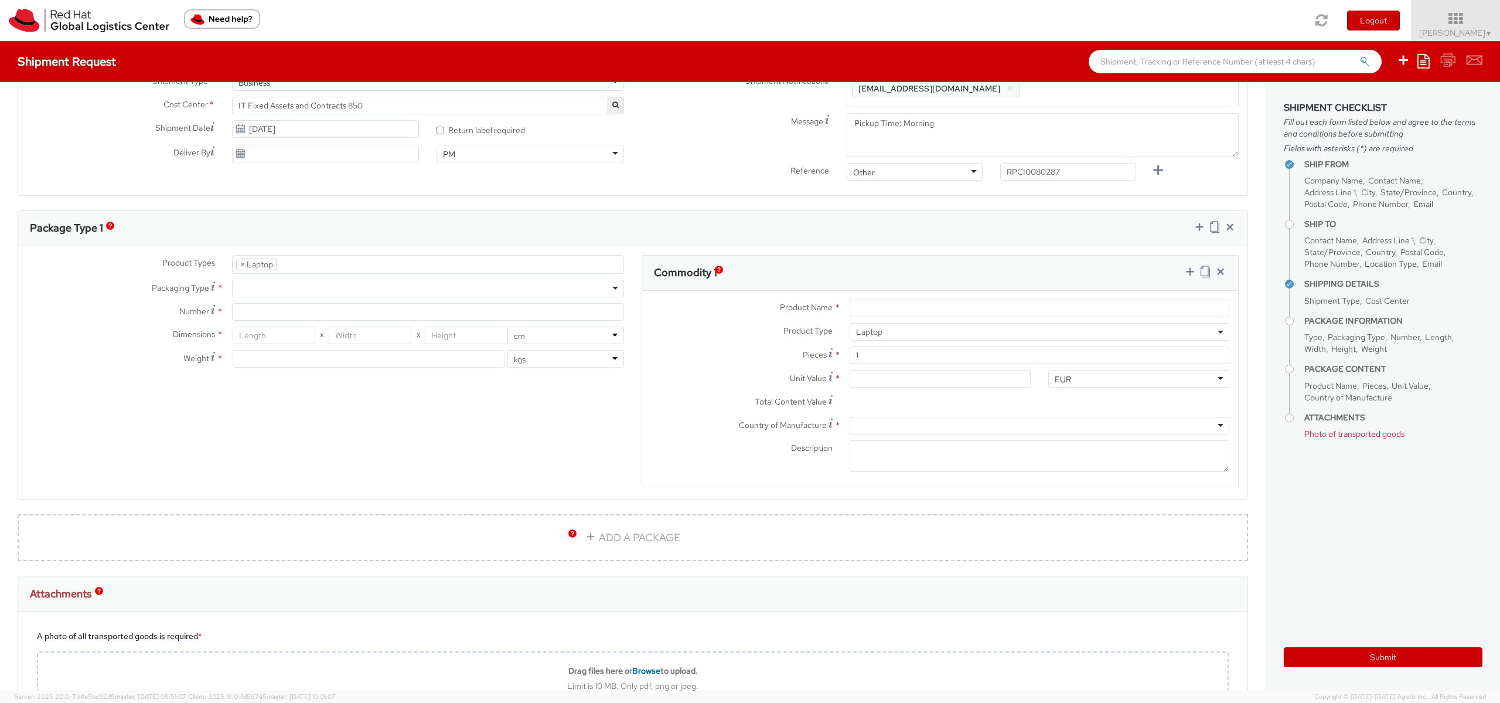
scroll to position [422, 0]
click at [436, 285] on div at bounding box center [428, 287] width 392 height 18
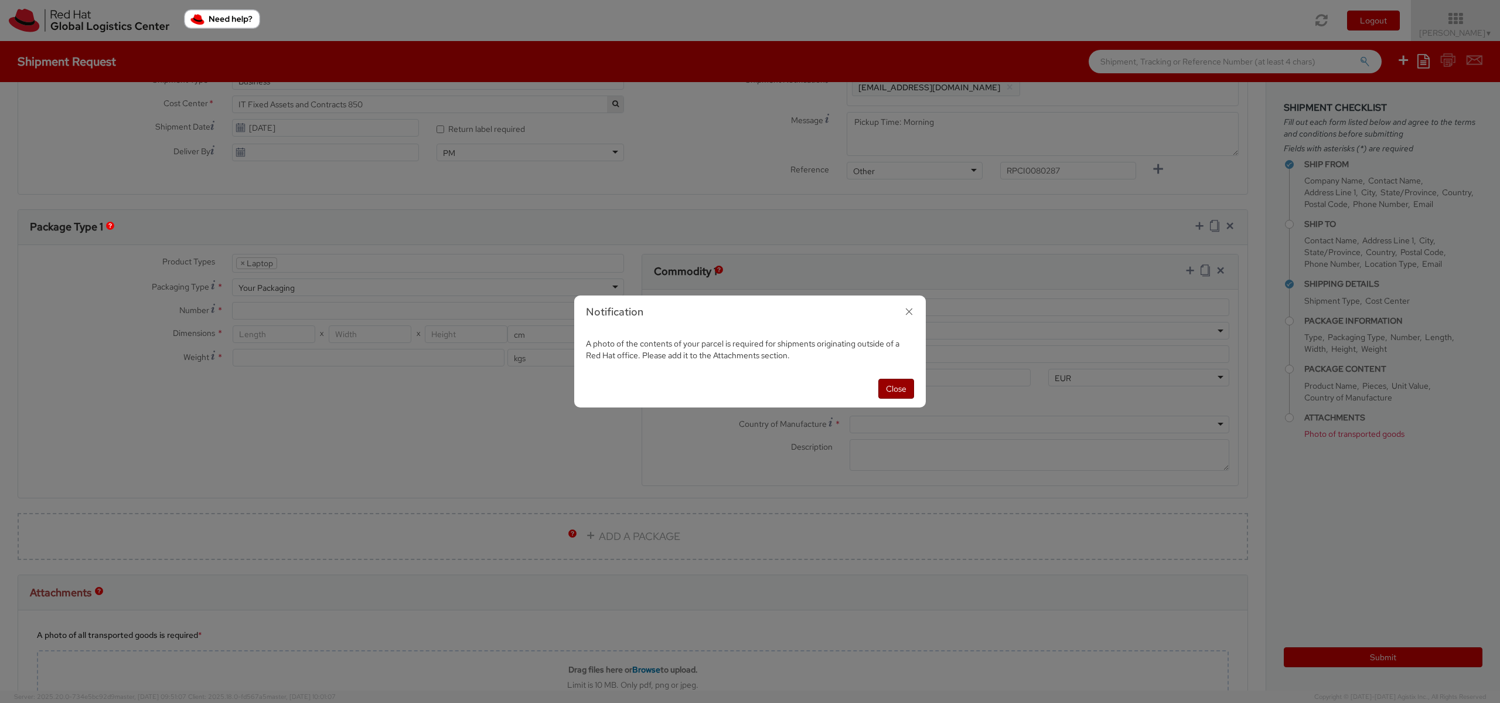
click at [888, 388] on button "Close" at bounding box center [896, 389] width 36 height 20
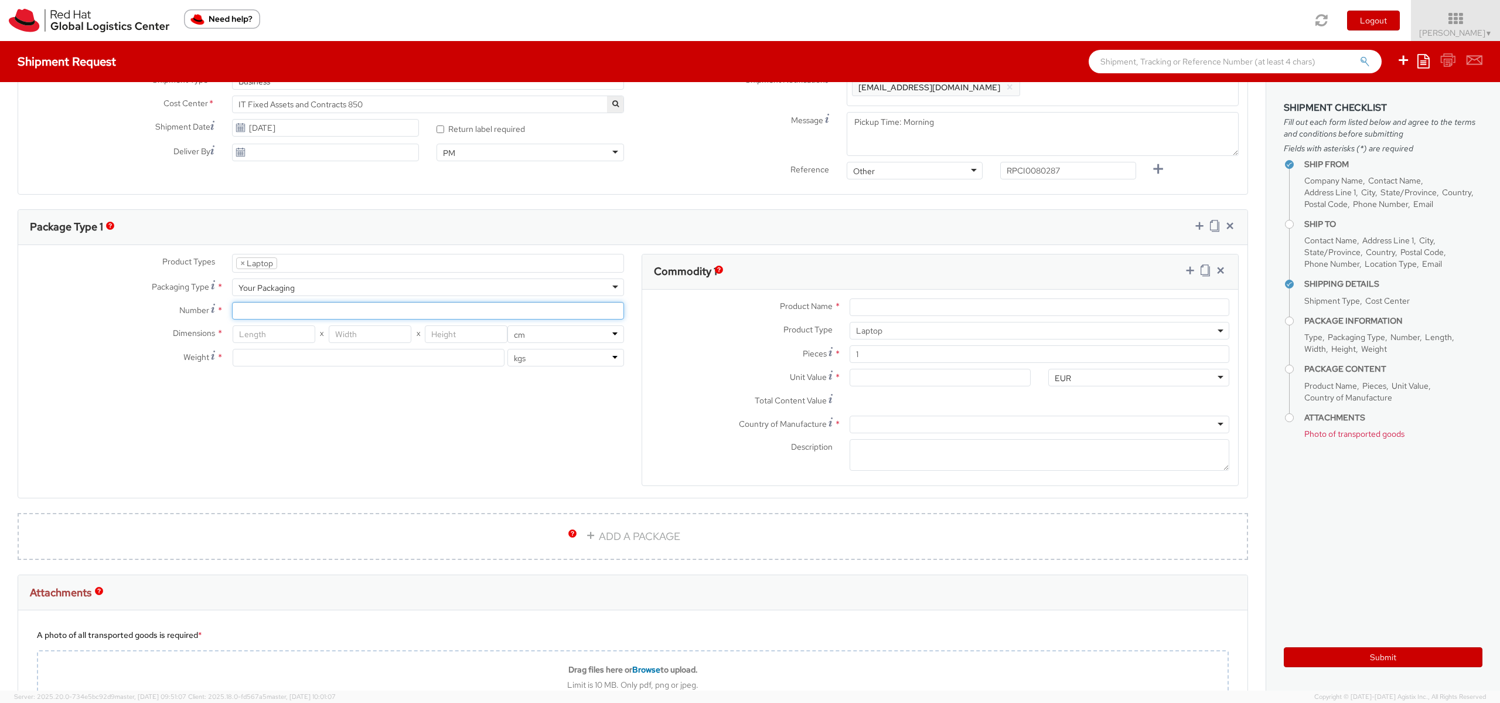
click at [301, 309] on input "Number *" at bounding box center [428, 311] width 392 height 18
type input "1"
click at [328, 359] on input "number" at bounding box center [369, 358] width 272 height 18
type input "4"
click at [420, 388] on div "Product Types * Documents Docking Station Laptop Monitor Other Hardware Server …" at bounding box center [632, 377] width 1229 height 247
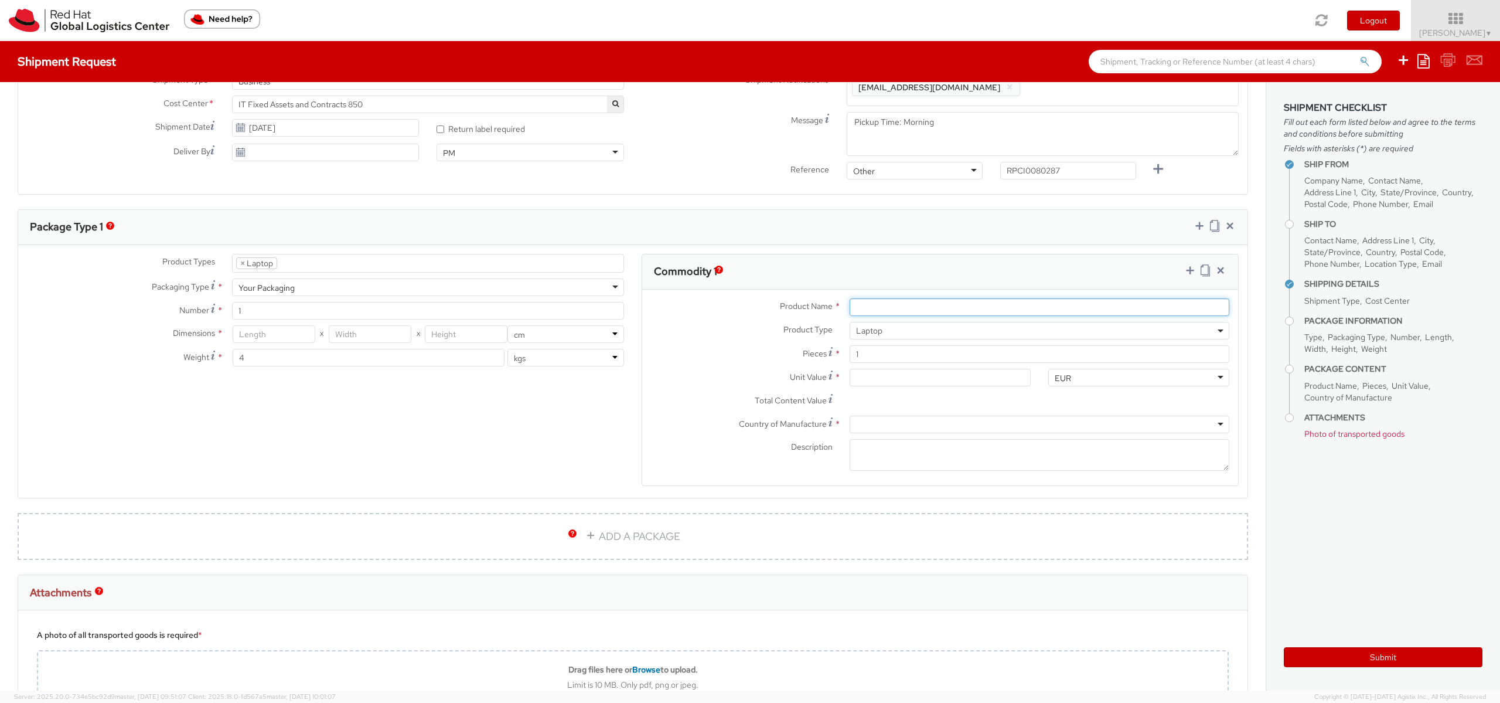
click at [958, 312] on input "Product Name *" at bounding box center [1040, 307] width 380 height 18
type input "Lenovo"
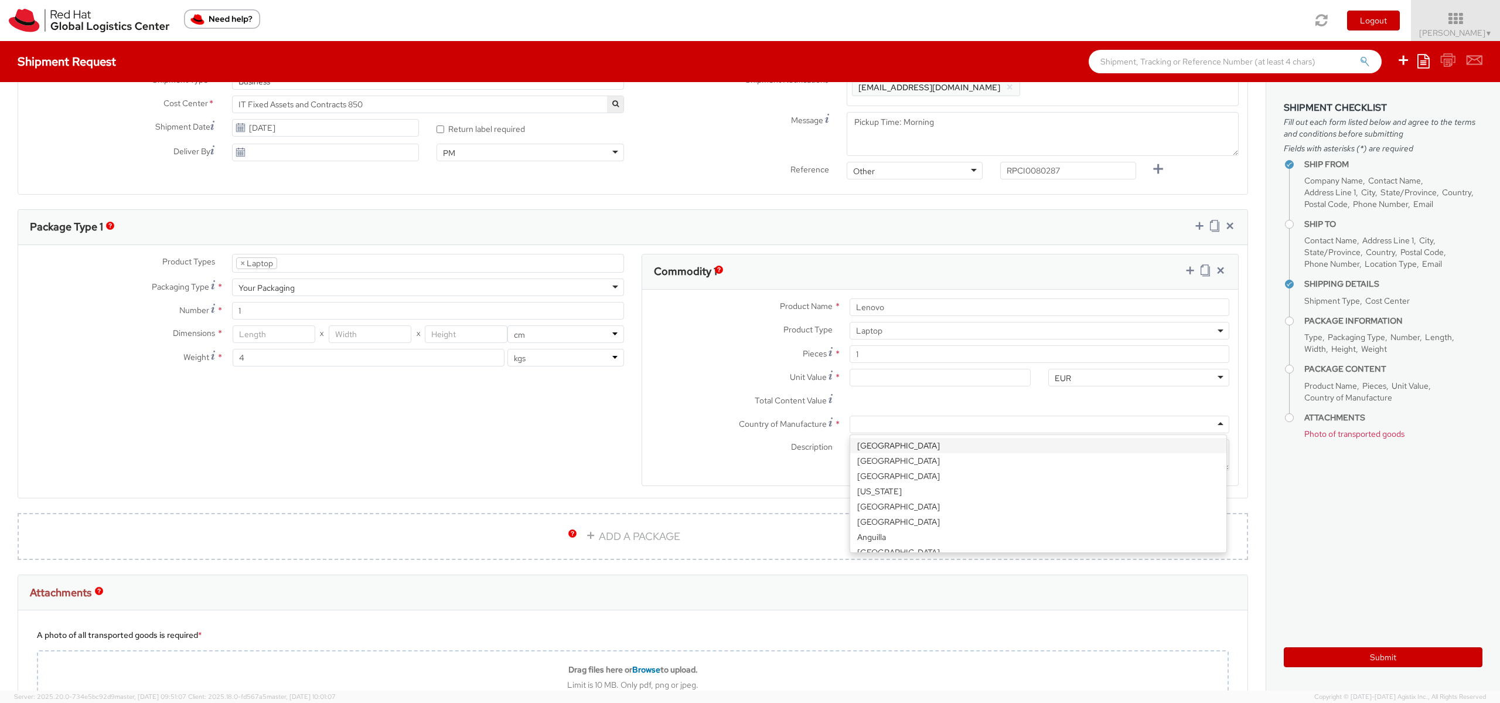
click at [896, 428] on div at bounding box center [1040, 424] width 380 height 18
type input "ch"
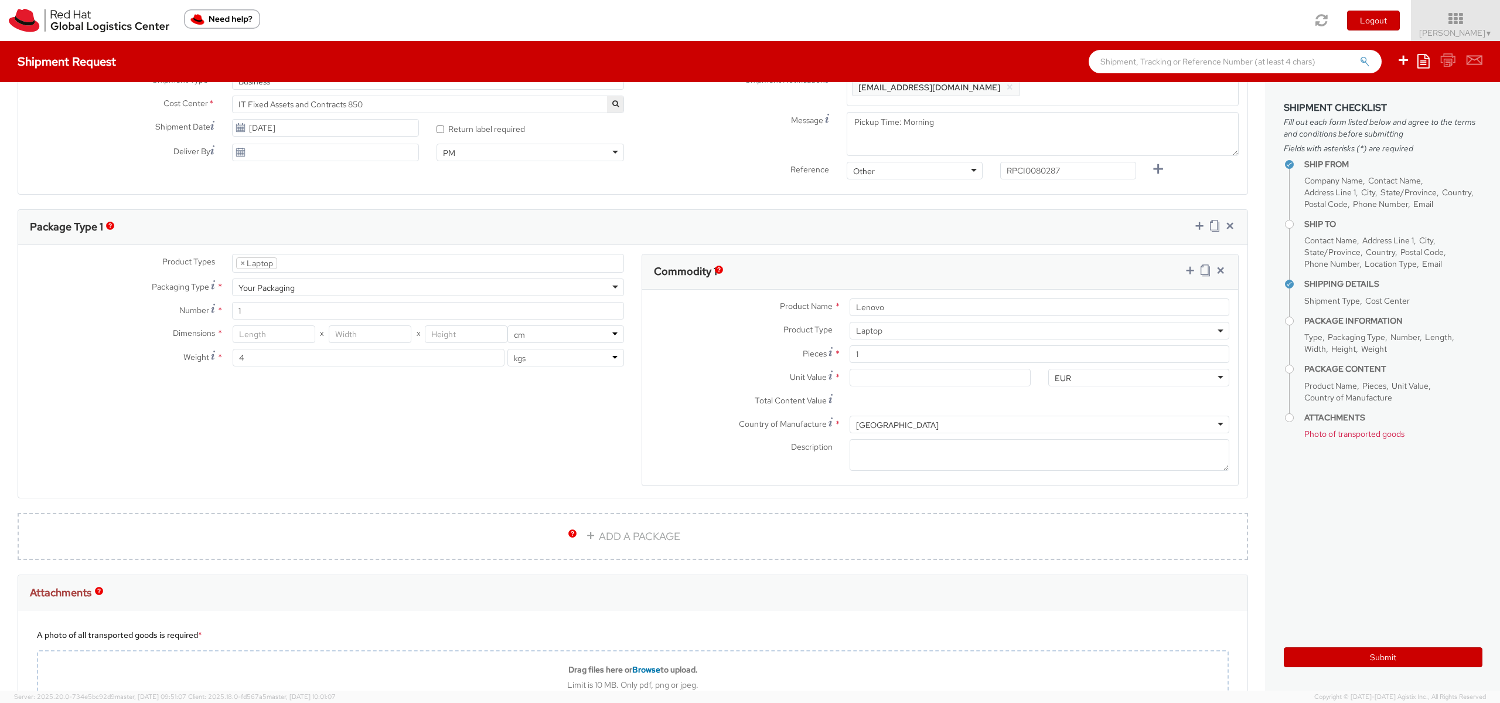
scroll to position [0, 0]
click at [862, 376] on input "Unit Value *" at bounding box center [940, 378] width 181 height 18
type input "5.00"
type input "50.00"
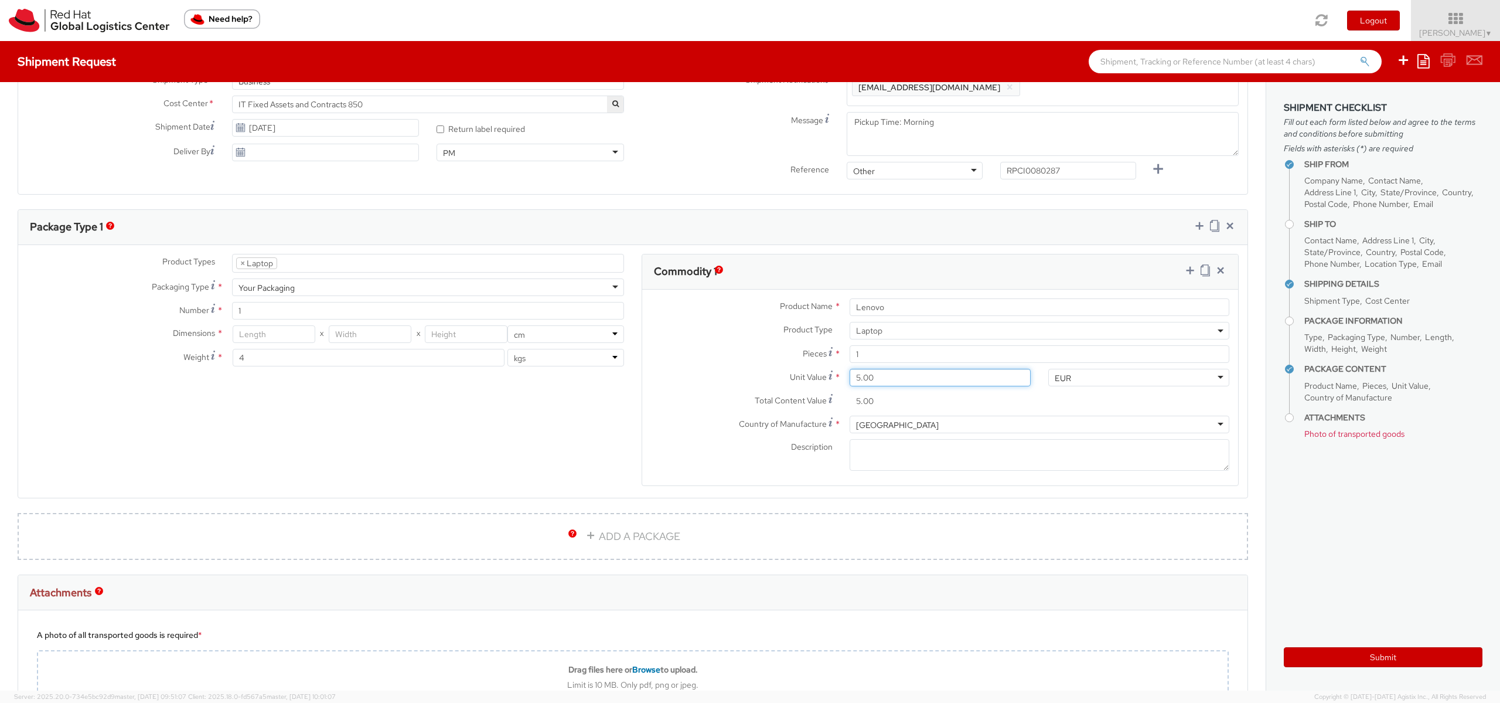
type input "50.00"
type input "500.00"
click at [703, 379] on label "Unit Value *" at bounding box center [741, 377] width 199 height 16
click at [850, 379] on input "500.00" at bounding box center [940, 378] width 181 height 18
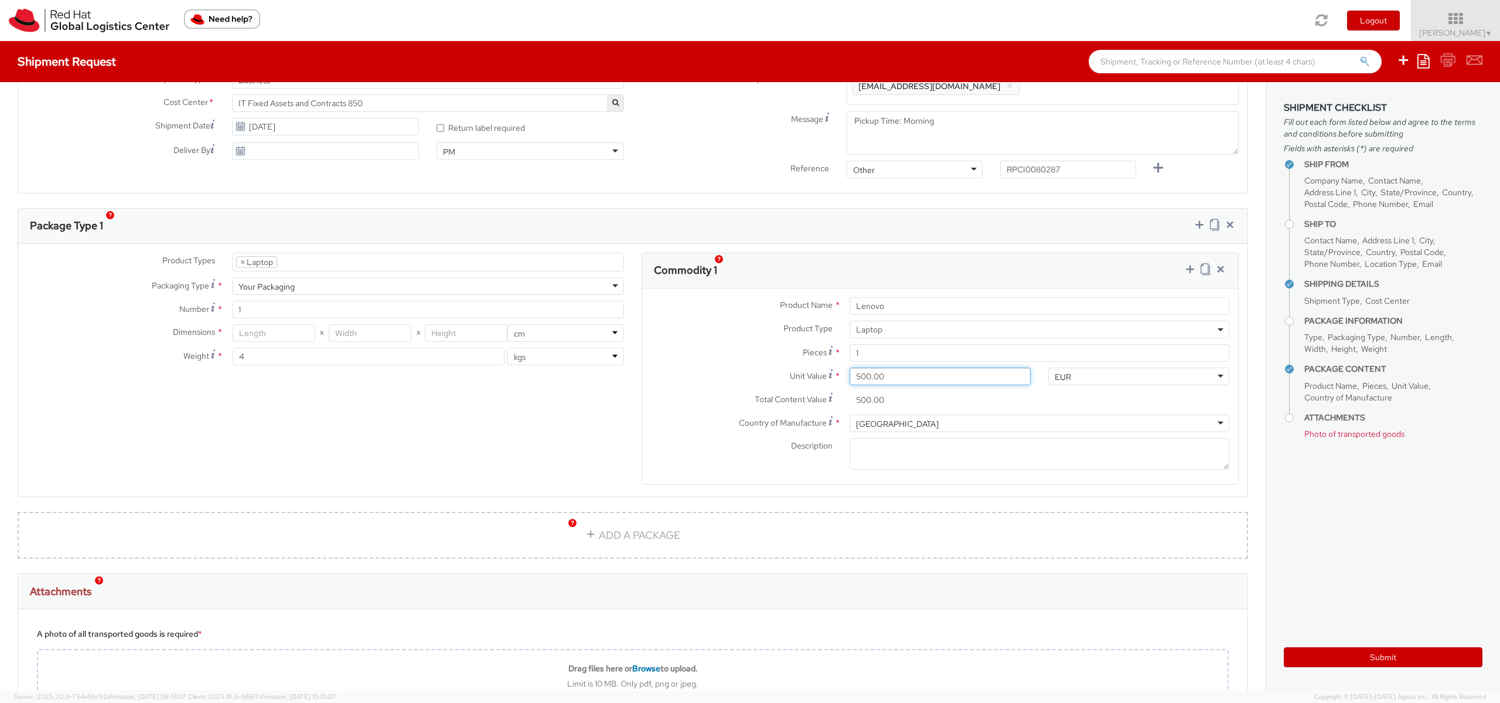
scroll to position [422, 0]
click at [264, 328] on input "number" at bounding box center [274, 334] width 83 height 18
type input "50"
click at [379, 331] on input "number" at bounding box center [370, 334] width 83 height 18
type input "35"
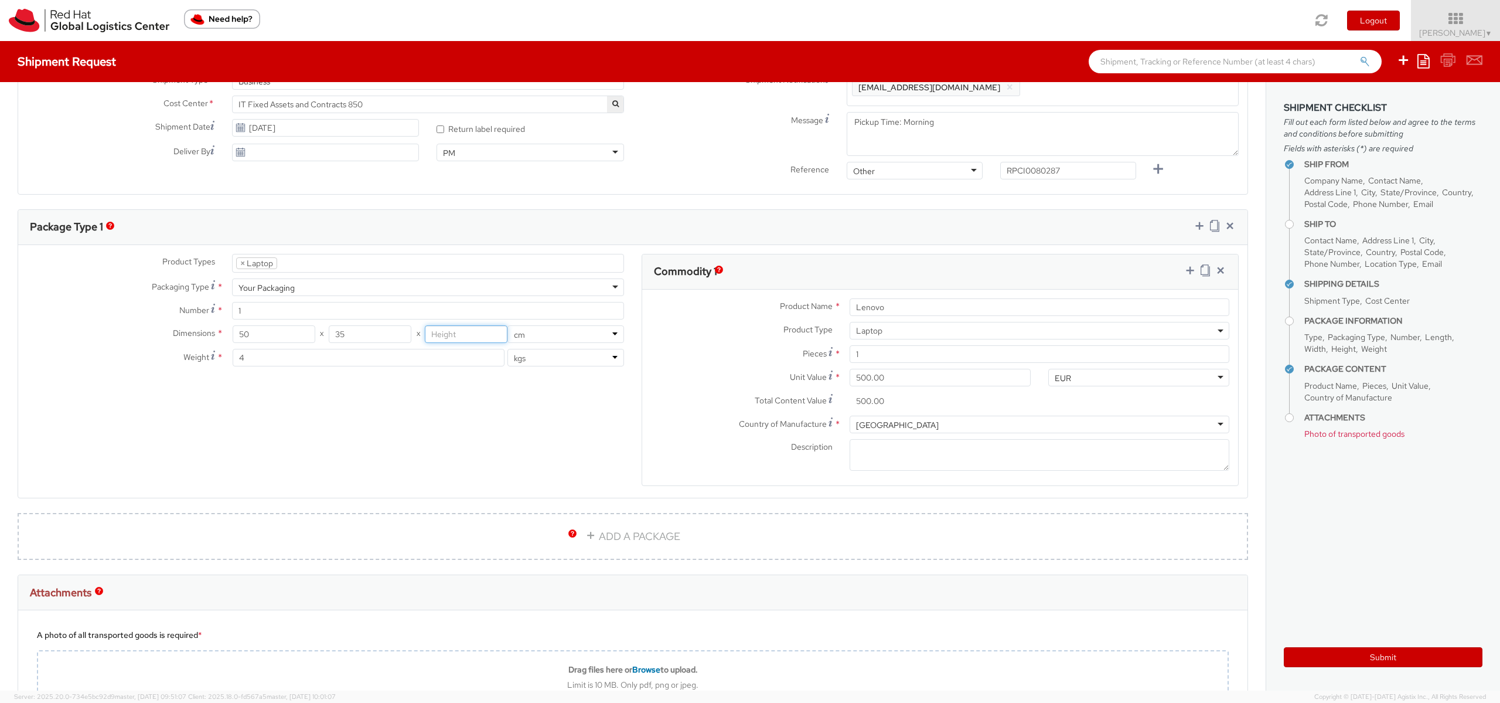
click at [455, 332] on input "number" at bounding box center [466, 334] width 83 height 18
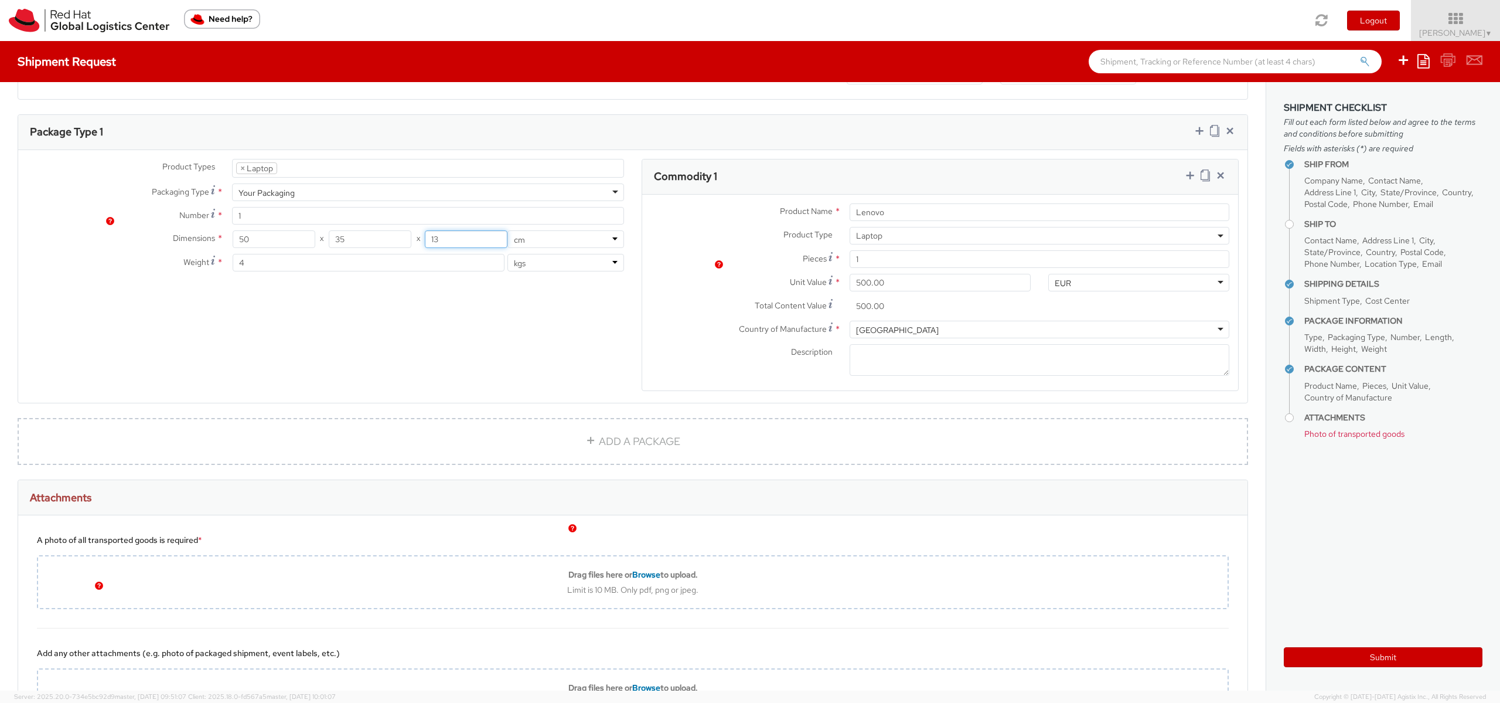
scroll to position [627, 0]
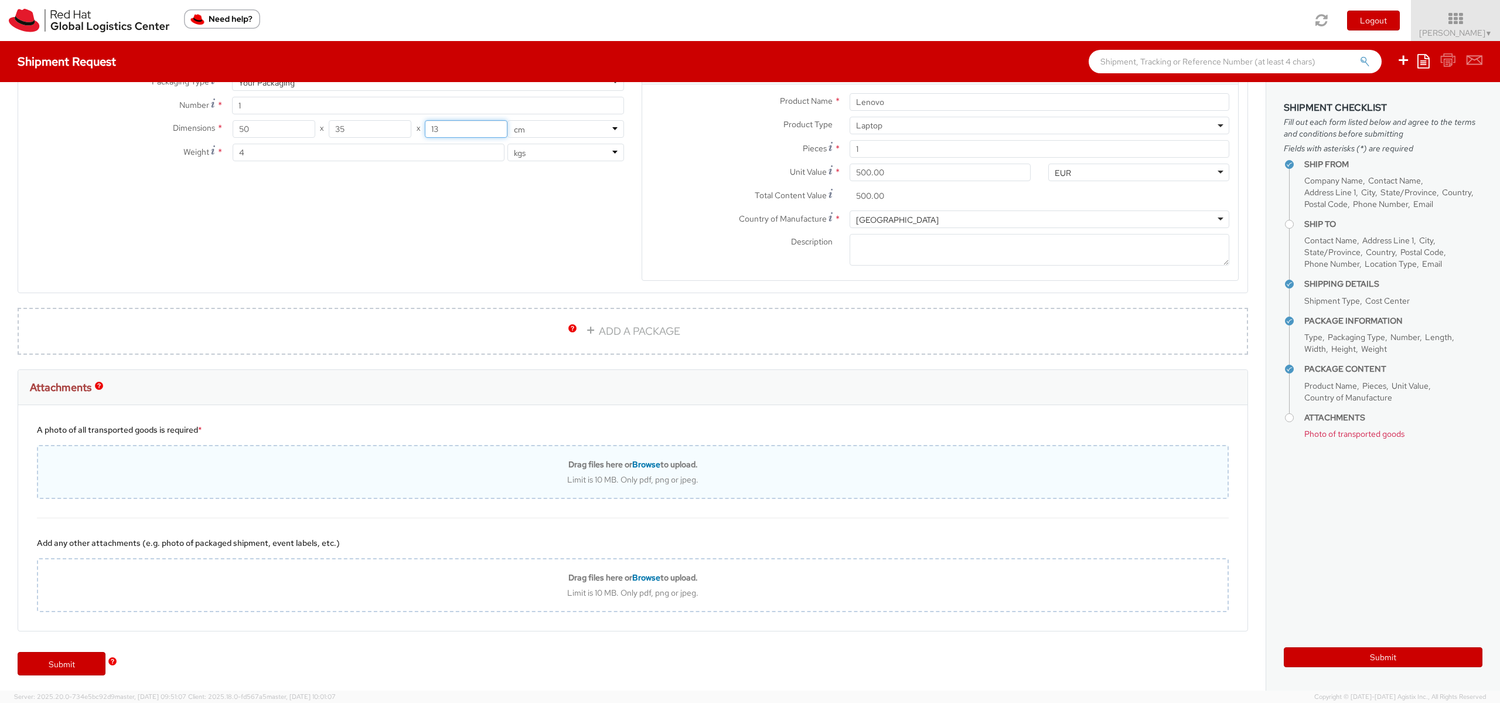
type input "13"
click at [343, 475] on div "Limit is 10 MB. Only pdf, png or jpeg." at bounding box center [633, 479] width 1190 height 11
type input "C:\fakepath\1000052080.jpg"
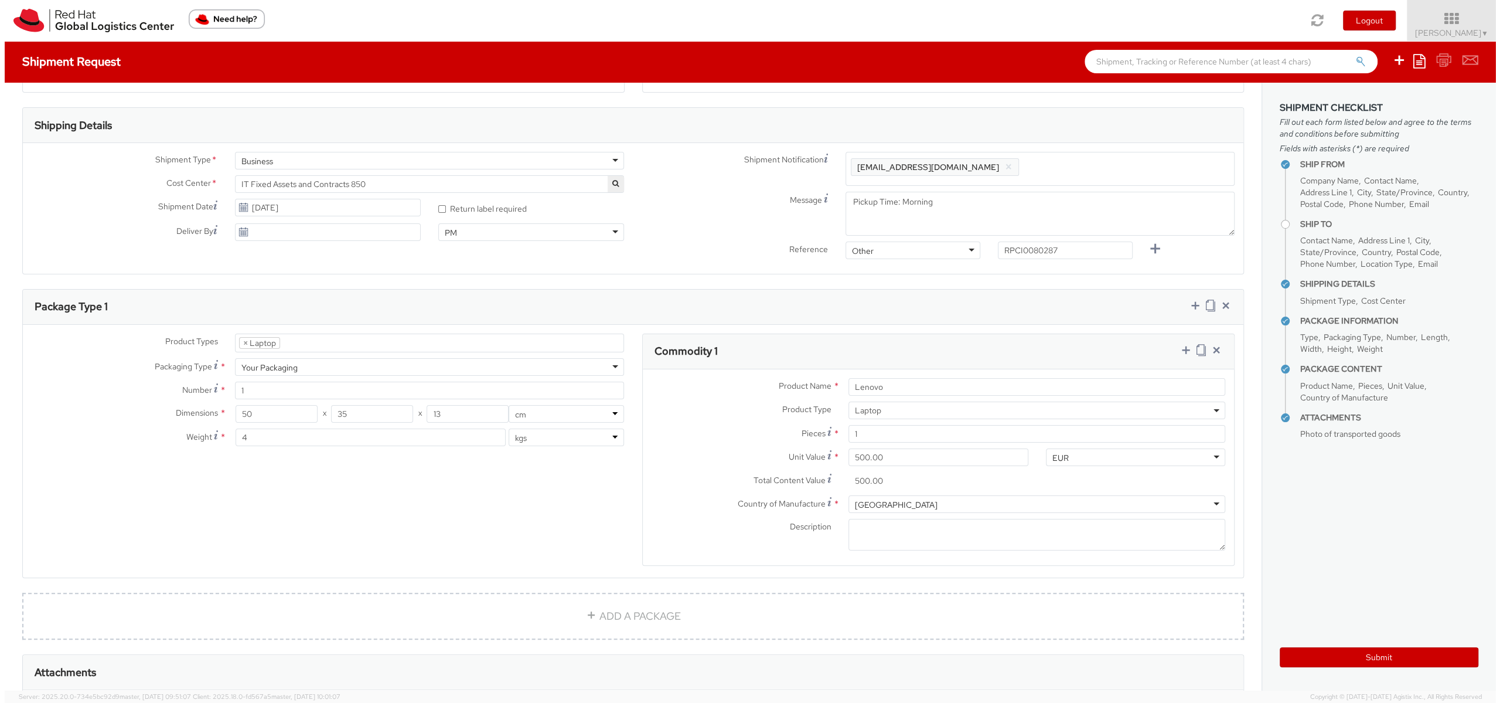
scroll to position [327, 0]
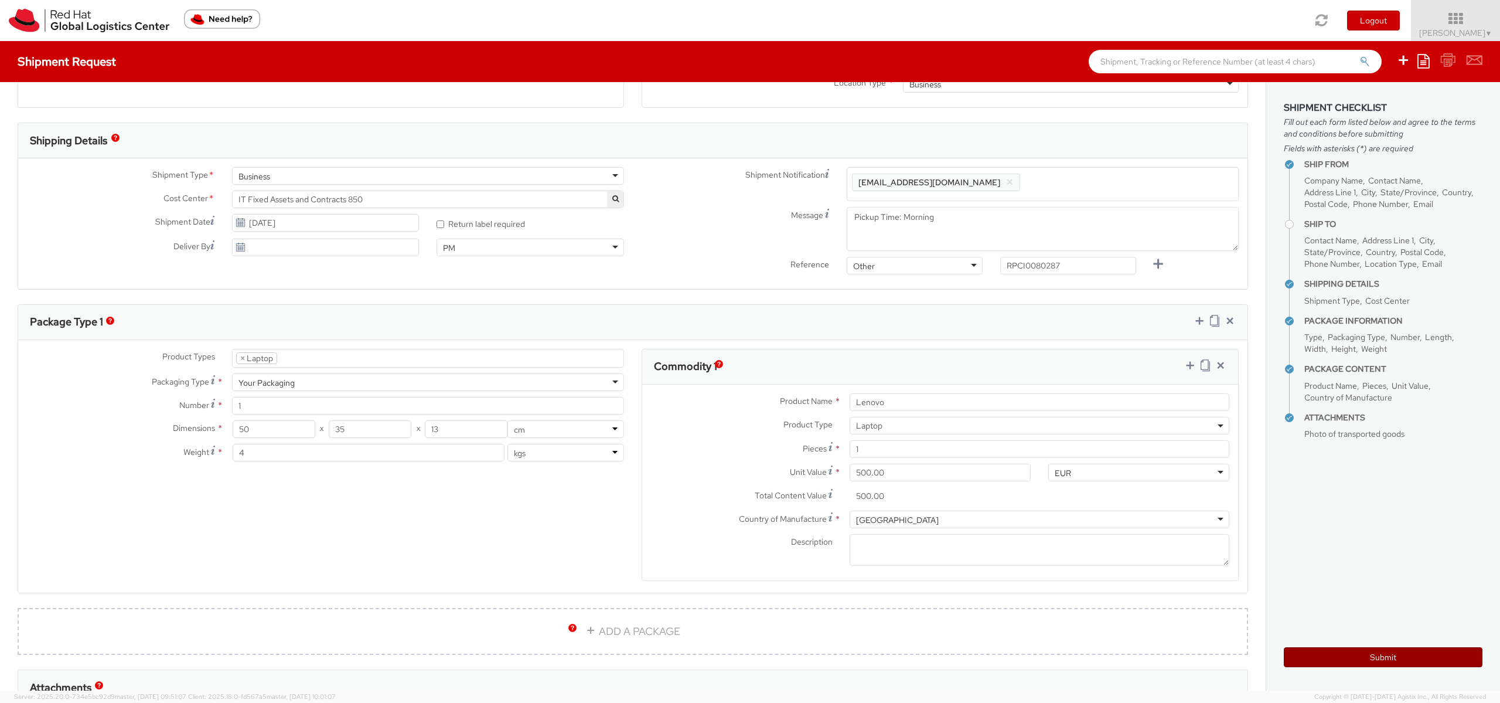
click at [1341, 649] on button "Submit" at bounding box center [1383, 657] width 199 height 20
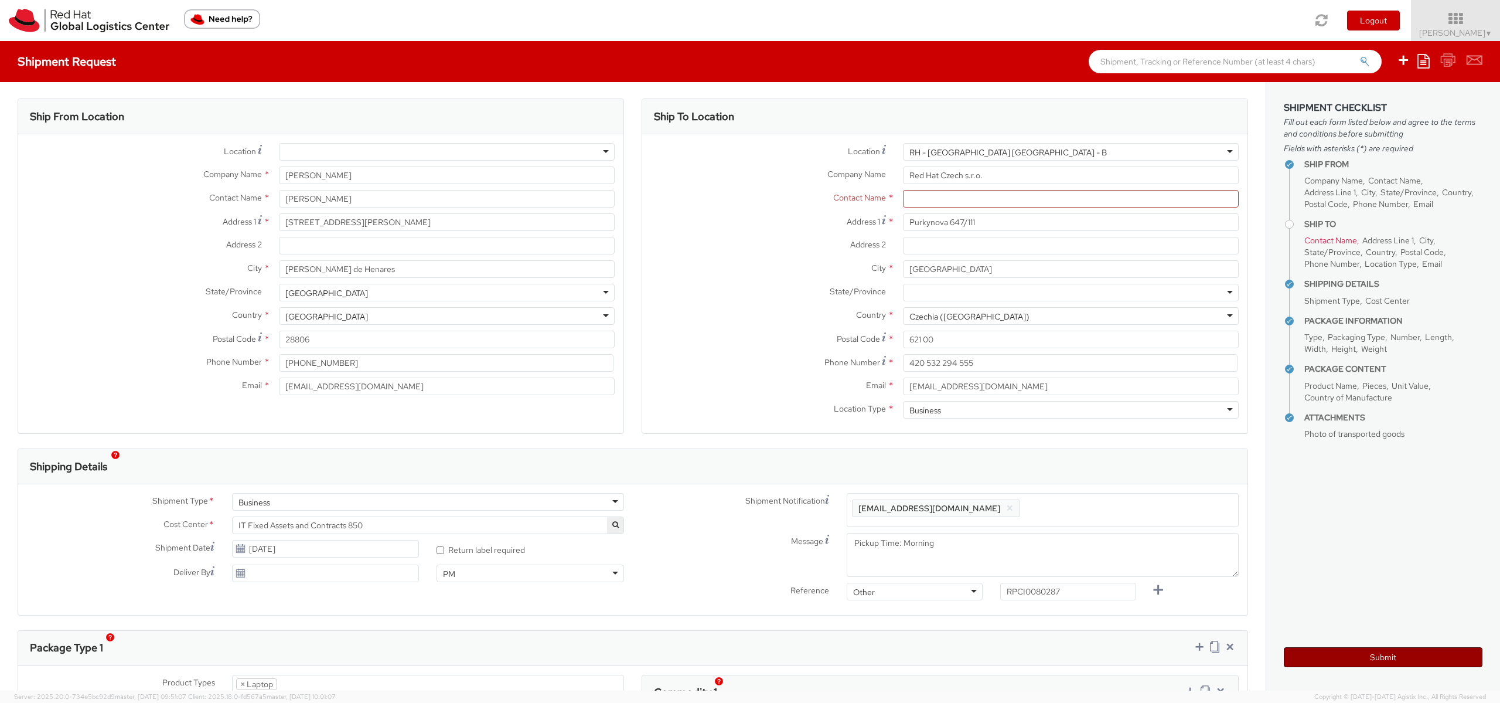
scroll to position [0, 0]
click at [1174, 201] on input "text" at bounding box center [1071, 200] width 336 height 18
paste input "Red Hat IT - Endpoint Systems"
type input "Red Hat IT - Endpoint Systems"
click at [1301, 652] on button "Submit" at bounding box center [1383, 657] width 199 height 20
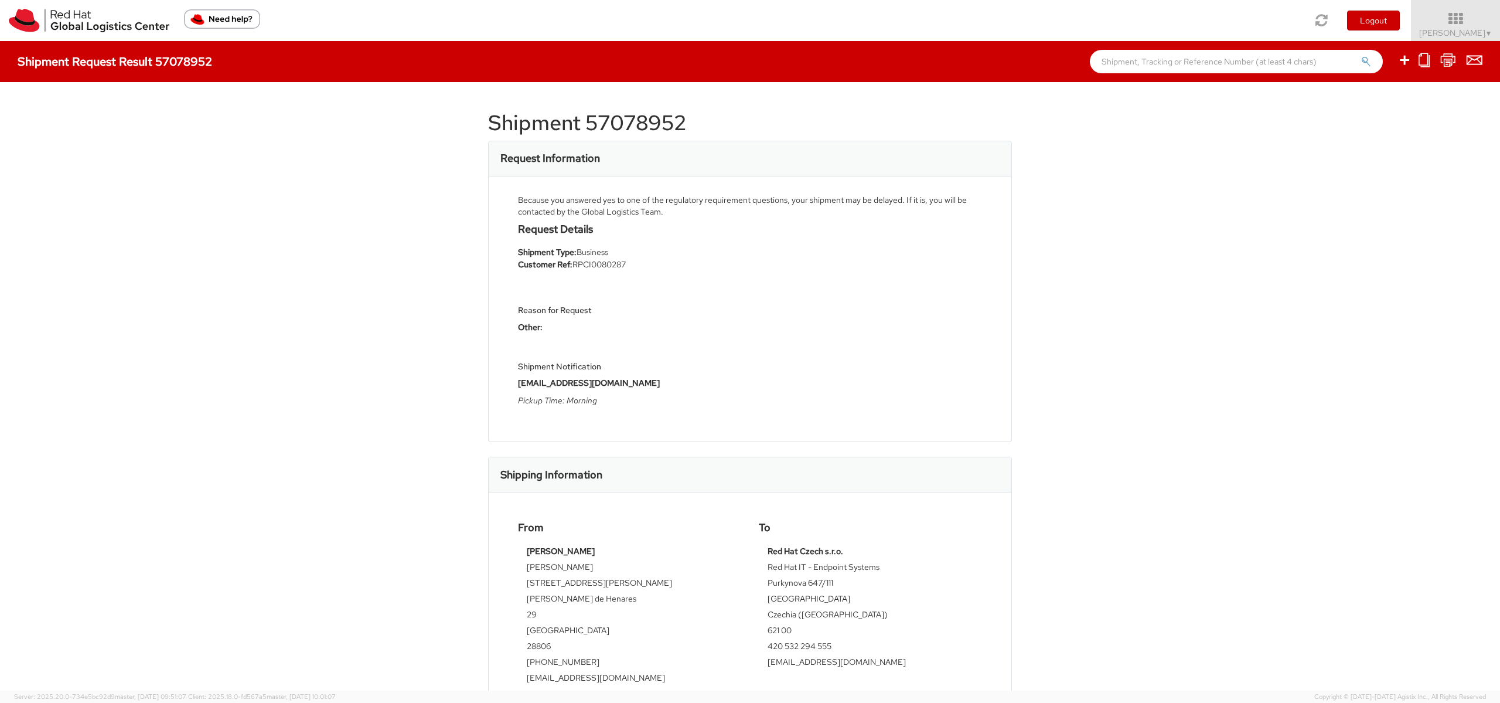
click at [599, 267] on li "Customer Ref: RPCI0080287" at bounding box center [629, 264] width 223 height 12
click at [121, 15] on img at bounding box center [89, 20] width 161 height 23
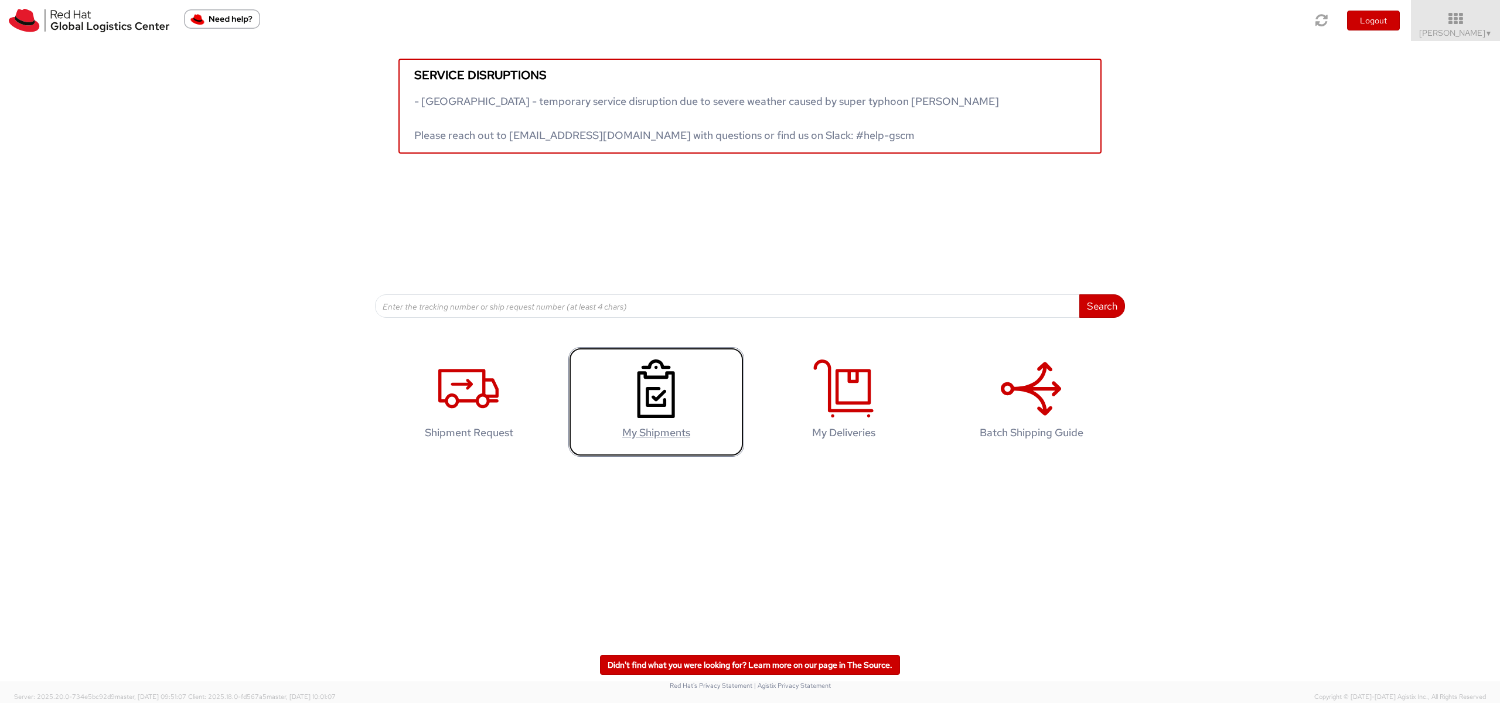
click at [651, 377] on use at bounding box center [657, 388] width 38 height 59
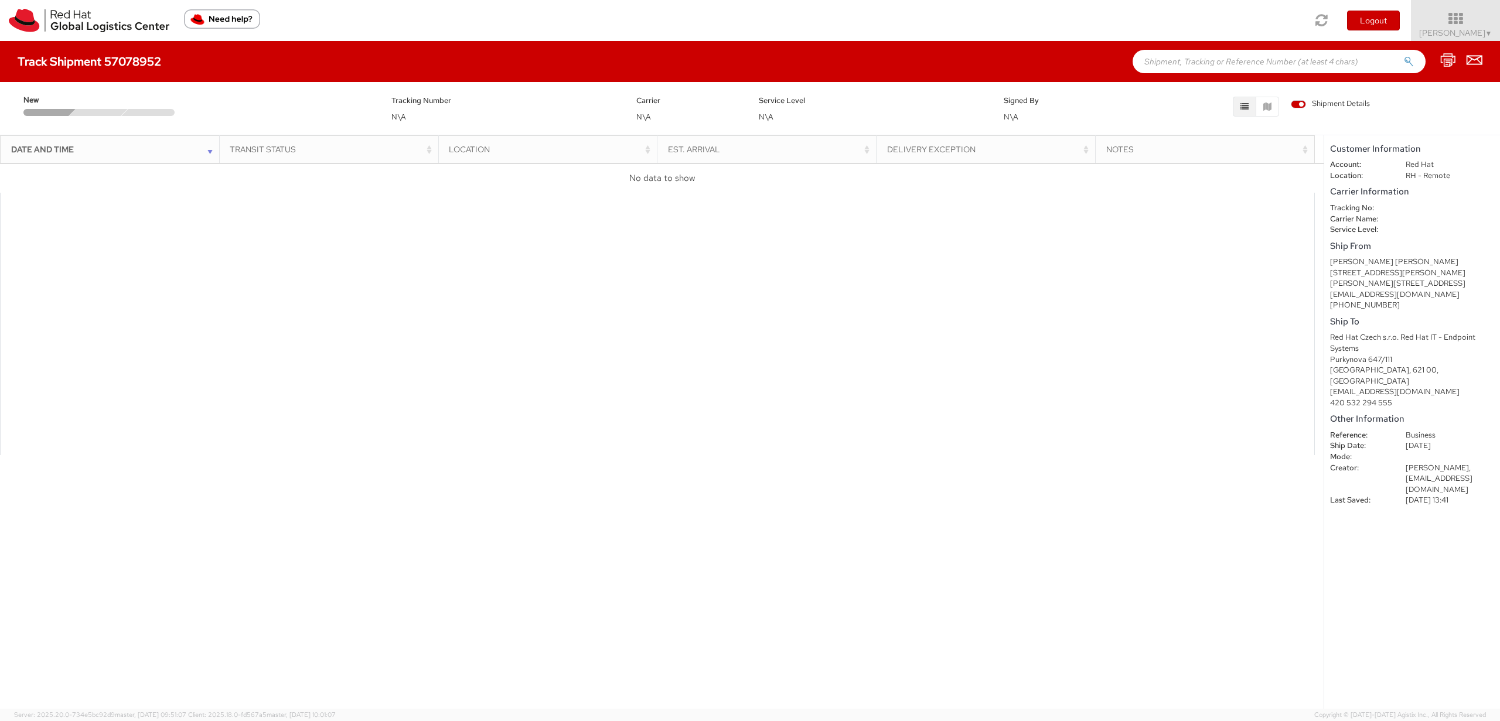
click at [40, 60] on h4 "Track Shipment 57078952" at bounding box center [90, 61] width 144 height 13
click at [122, 30] on img at bounding box center [89, 20] width 161 height 23
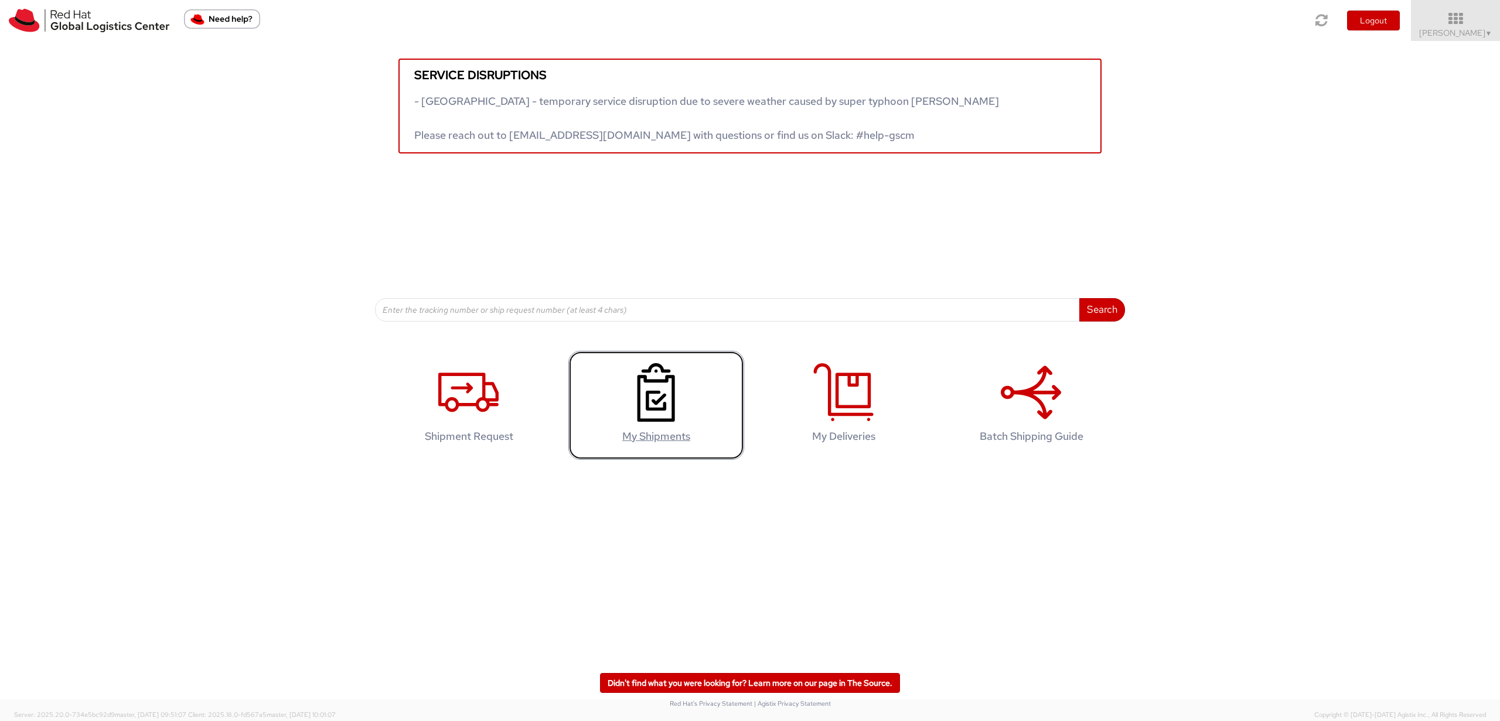
click at [665, 401] on icon at bounding box center [656, 392] width 60 height 59
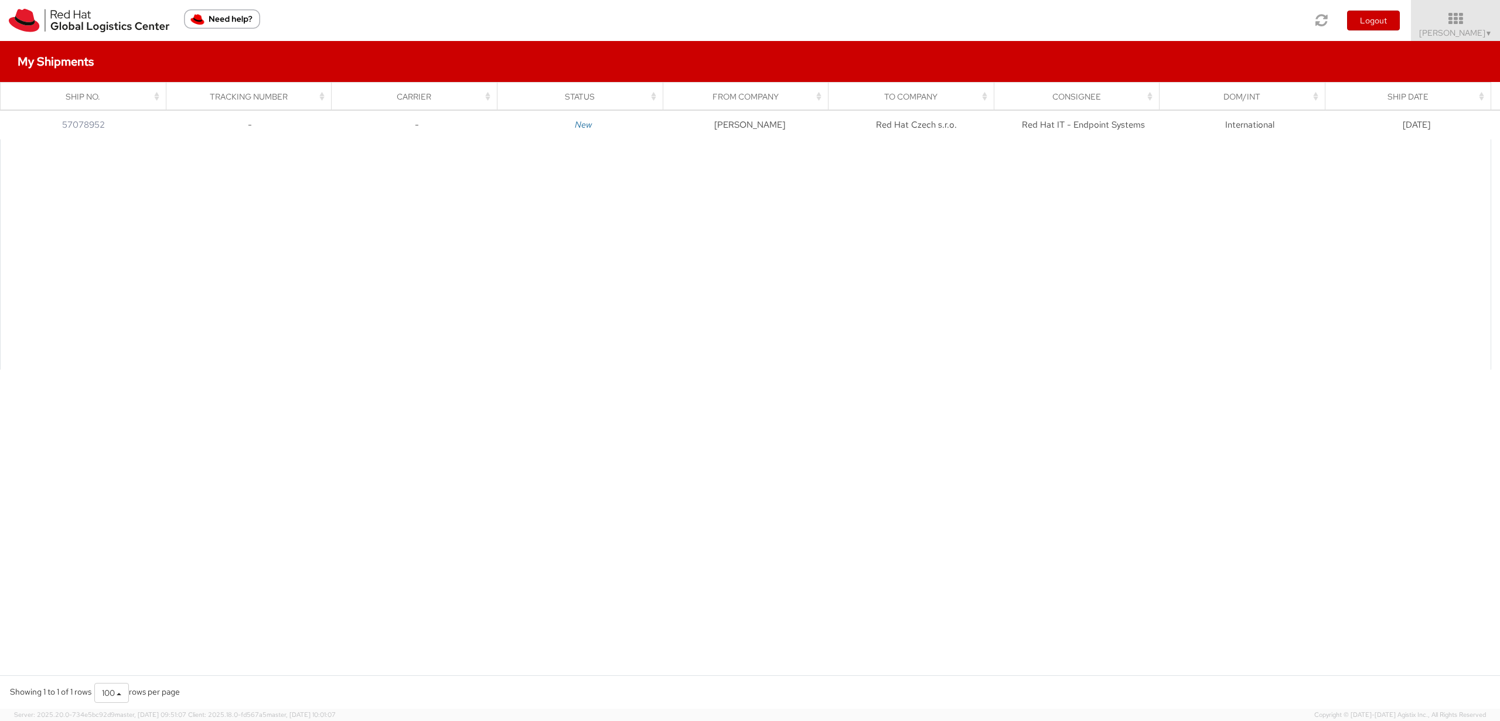
click at [688, 205] on div at bounding box center [745, 254] width 1491 height 230
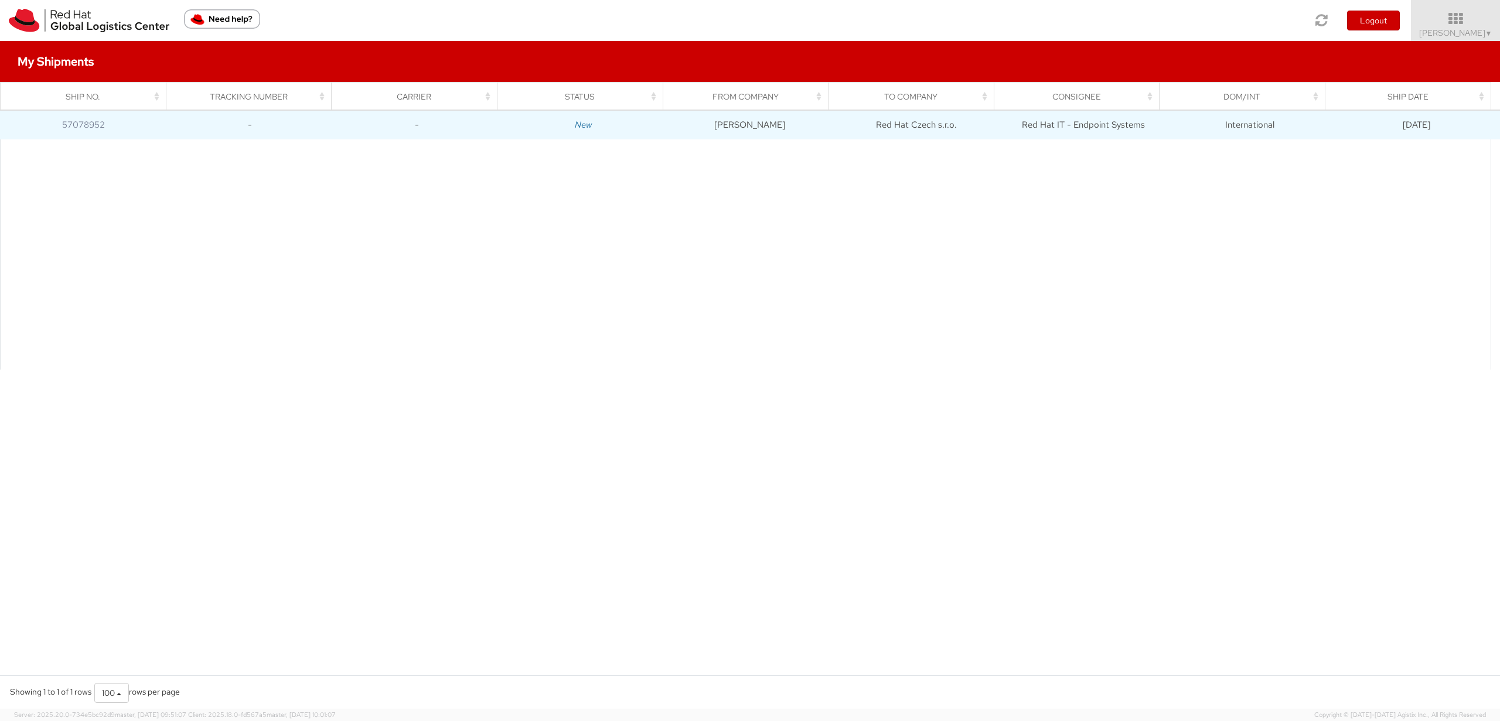
click at [582, 123] on icon "New" at bounding box center [583, 125] width 17 height 12
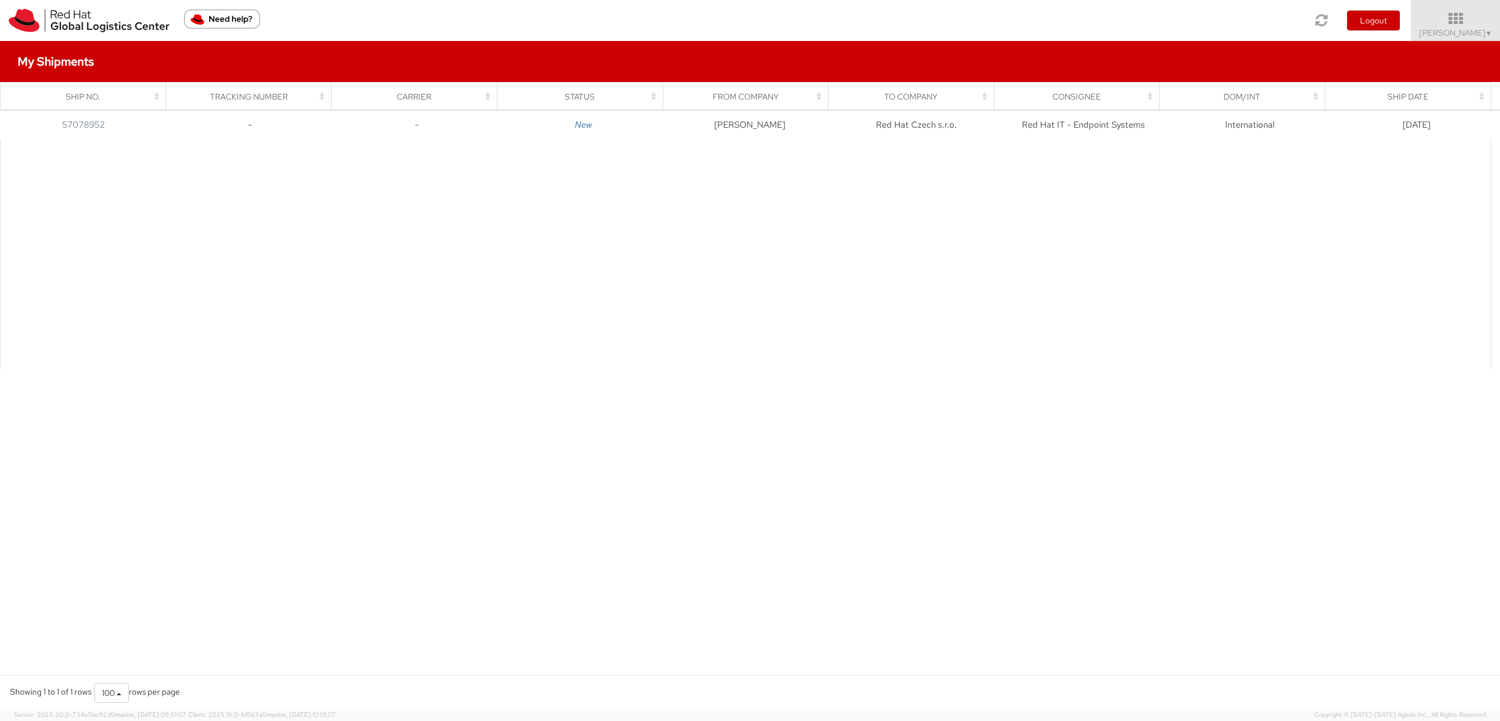
click at [804, 294] on div at bounding box center [745, 254] width 1491 height 230
